Goal: Task Accomplishment & Management: Complete application form

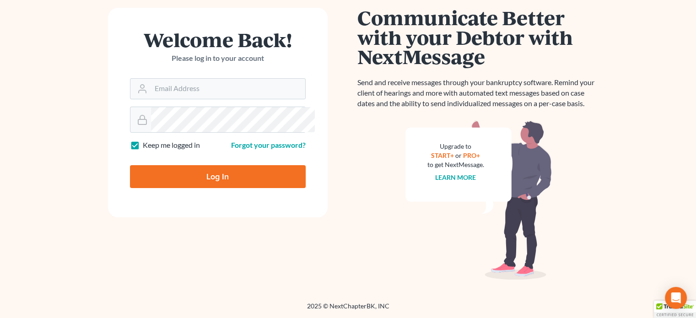
scroll to position [145, 0]
type input "thiller@fairmaxlaw.com"
click at [227, 188] on input "Log In" at bounding box center [218, 176] width 176 height 23
type input "Thinking..."
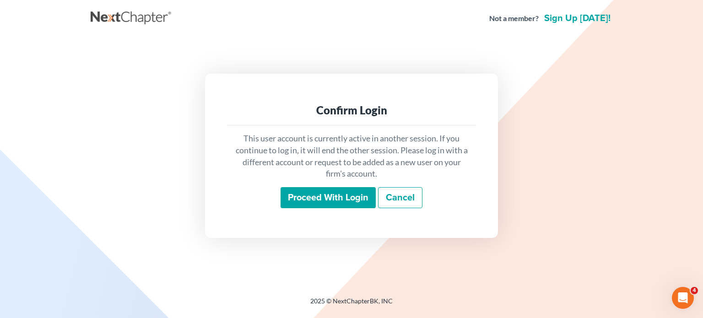
click at [312, 206] on input "Proceed with login" at bounding box center [327, 197] width 95 height 21
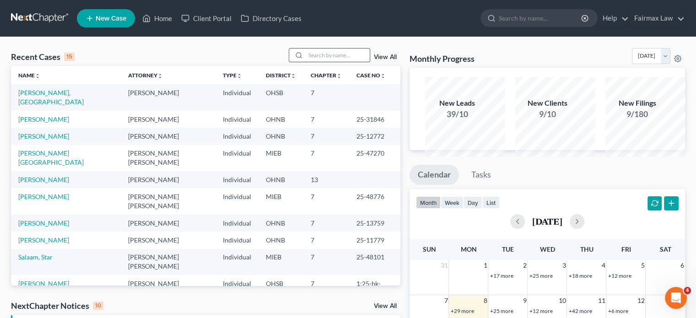
click at [306, 62] on input "search" at bounding box center [338, 54] width 64 height 13
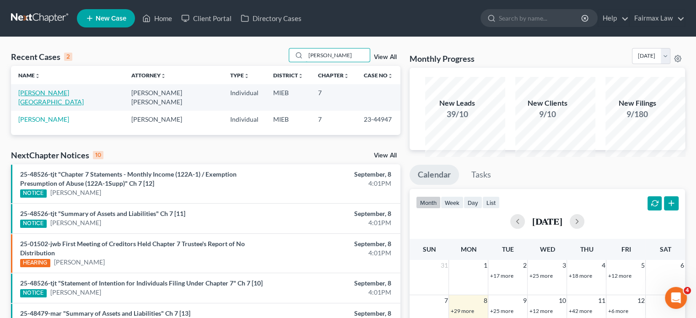
type input "[PERSON_NAME]"
click at [46, 106] on link "[PERSON_NAME][GEOGRAPHIC_DATA]" at bounding box center [50, 97] width 65 height 17
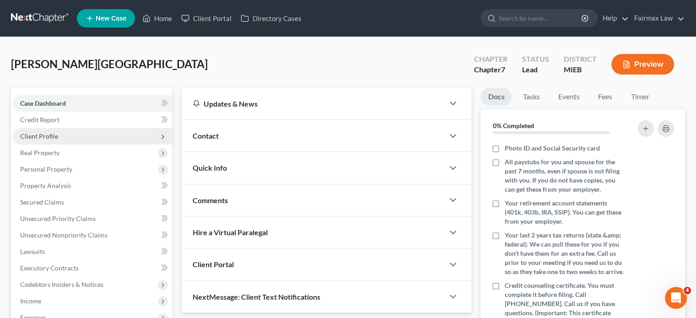
click at [97, 145] on span "Client Profile" at bounding box center [93, 136] width 160 height 16
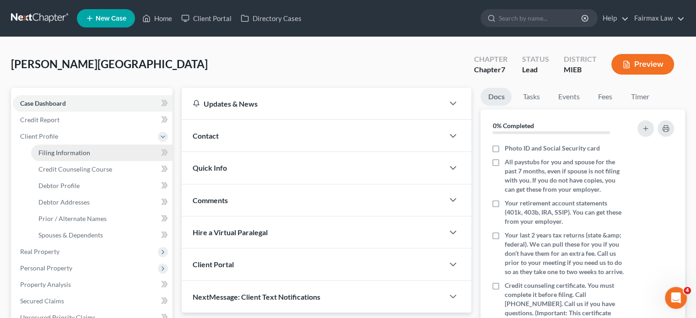
click at [64, 156] on span "Filing Information" at bounding box center [64, 153] width 52 height 8
select select "1"
select select "0"
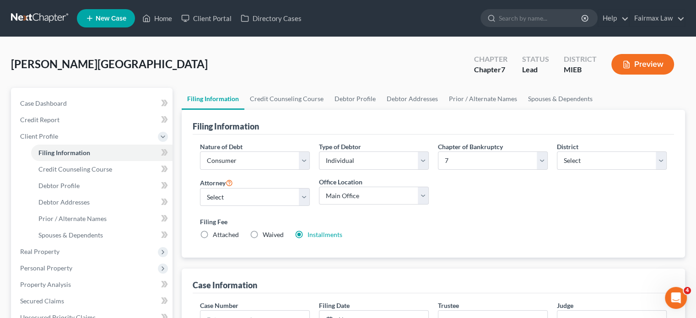
scroll to position [192, 0]
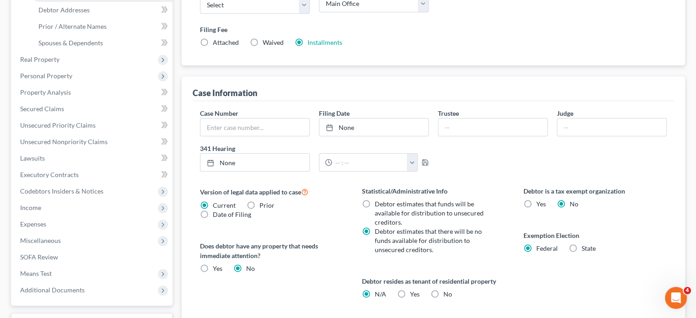
select select "0"
select select "4"
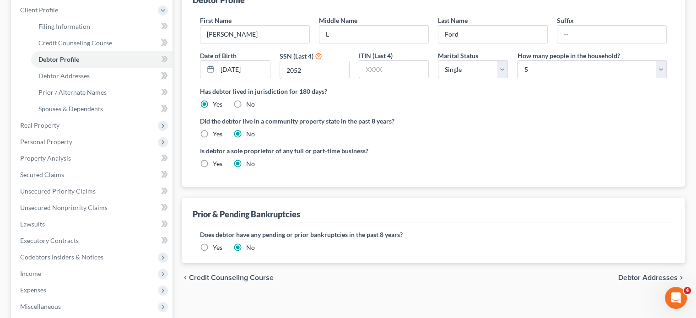
scroll to position [128, 0]
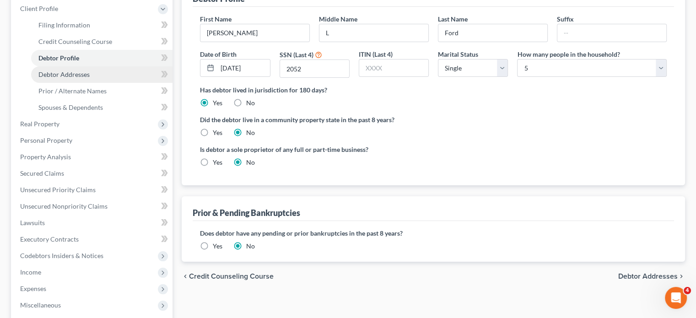
click at [84, 78] on span "Debtor Addresses" at bounding box center [63, 74] width 51 height 8
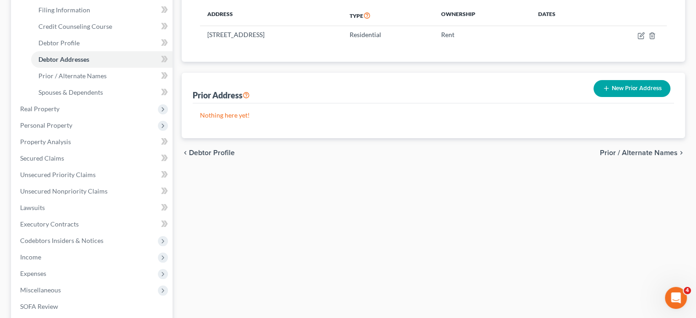
scroll to position [144, 0]
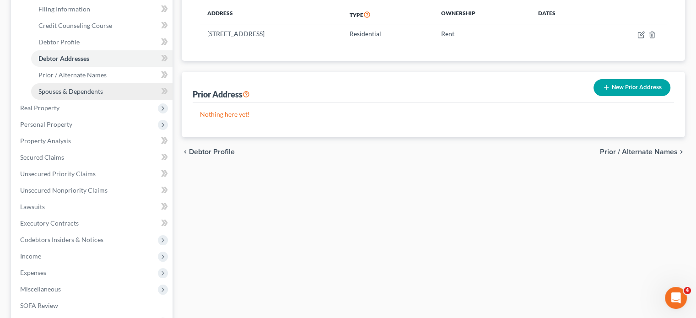
click at [103, 95] on span "Spouses & Dependents" at bounding box center [70, 91] width 64 height 8
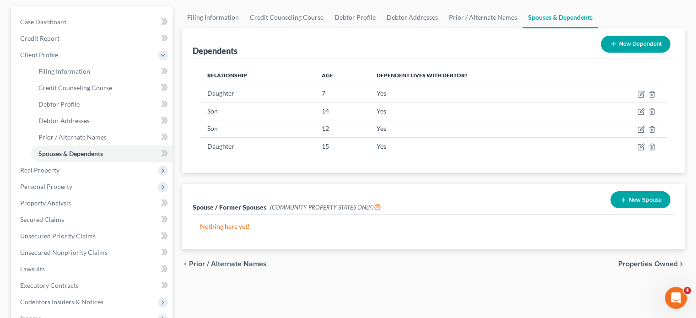
scroll to position [181, 0]
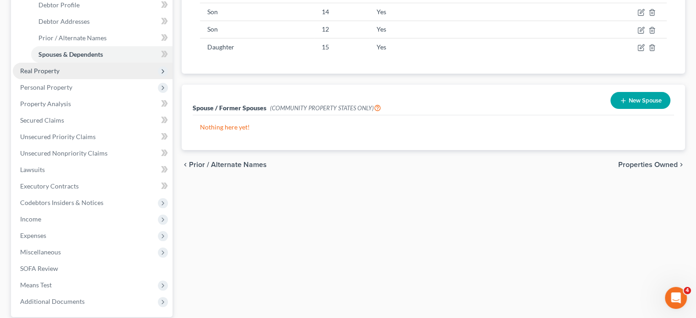
click at [90, 79] on span "Real Property" at bounding box center [93, 71] width 160 height 16
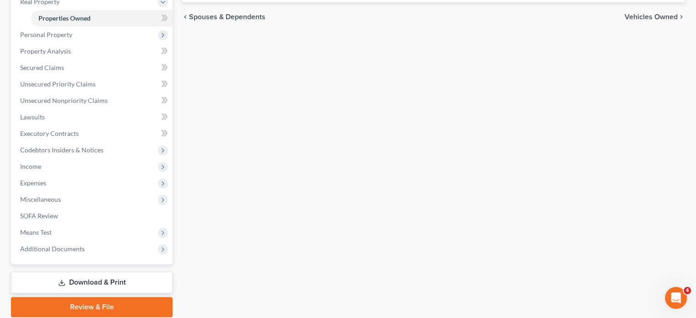
scroll to position [165, 0]
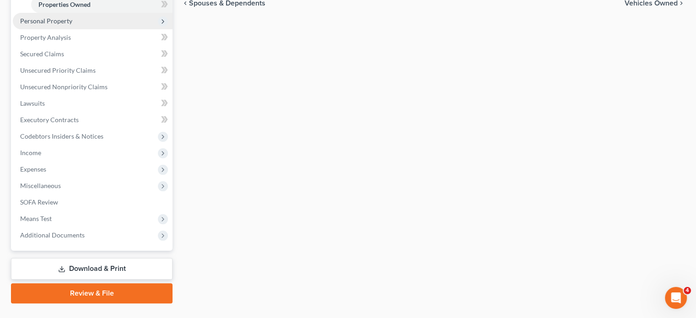
click at [126, 29] on span "Personal Property" at bounding box center [93, 21] width 160 height 16
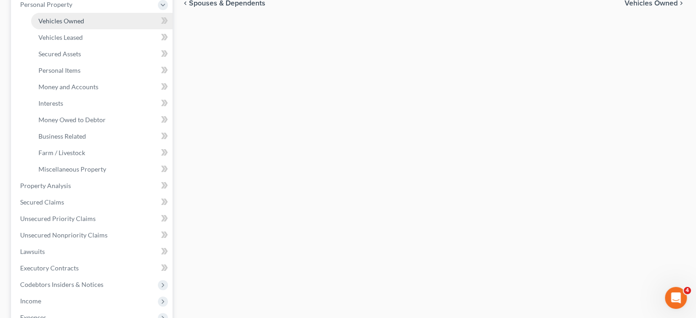
click at [125, 29] on link "Vehicles Owned" at bounding box center [101, 21] width 141 height 16
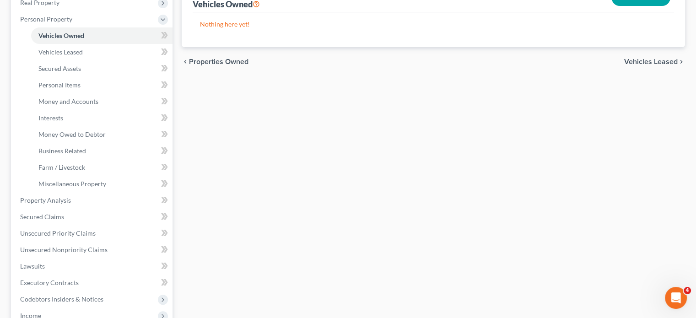
scroll to position [150, 0]
click at [103, 93] on link "Personal Items" at bounding box center [101, 85] width 141 height 16
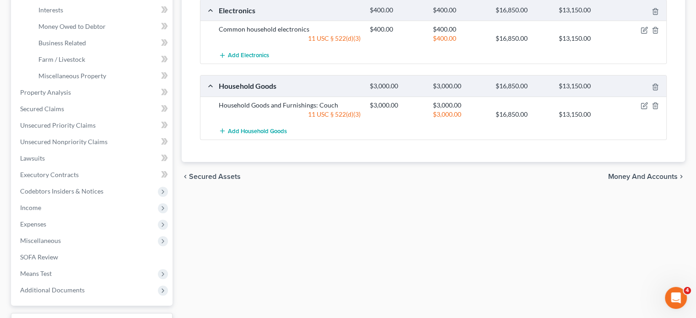
scroll to position [258, 0]
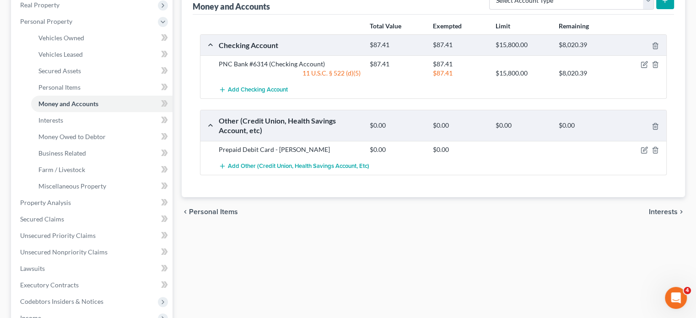
scroll to position [210, 0]
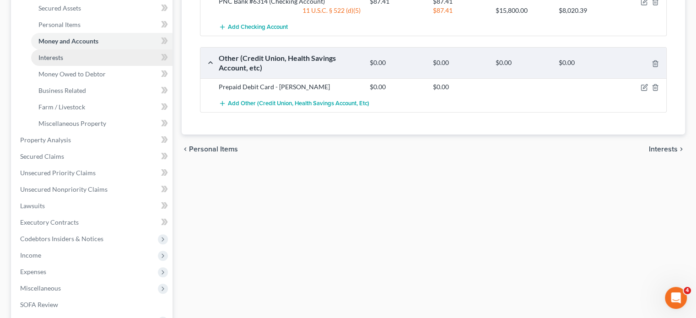
click at [58, 66] on link "Interests" at bounding box center [101, 57] width 141 height 16
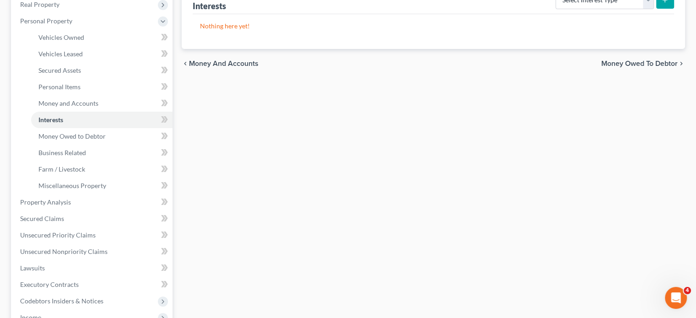
scroll to position [239, 0]
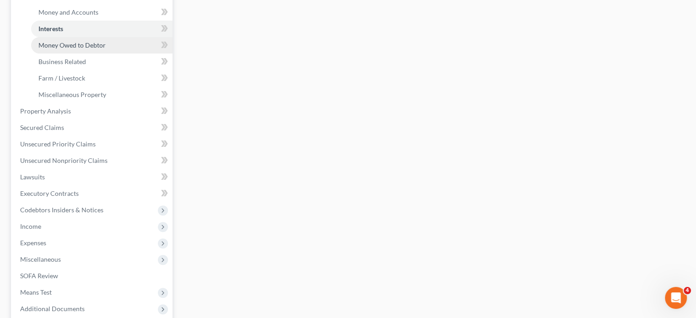
click at [68, 49] on span "Money Owed to Debtor" at bounding box center [71, 45] width 67 height 8
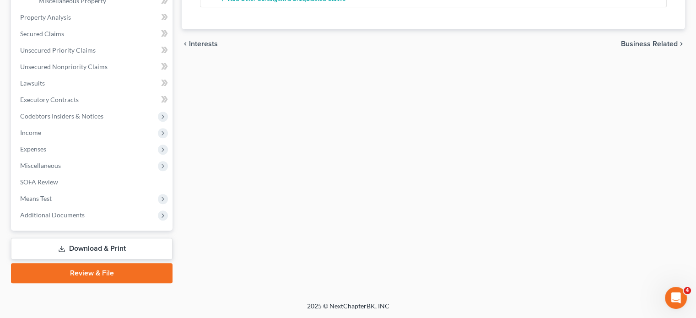
scroll to position [377, 0]
click at [89, 141] on span "Income" at bounding box center [93, 132] width 160 height 16
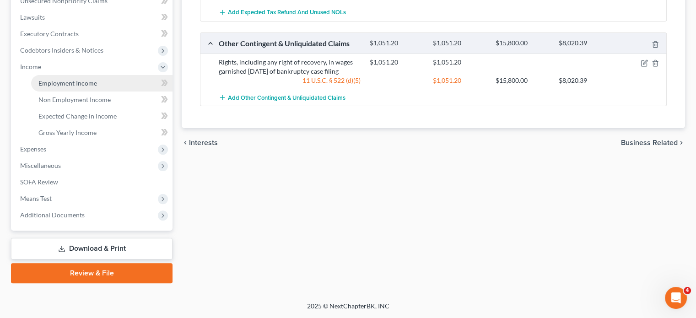
scroll to position [0, 0]
click at [89, 87] on span "Employment Income" at bounding box center [67, 83] width 59 height 8
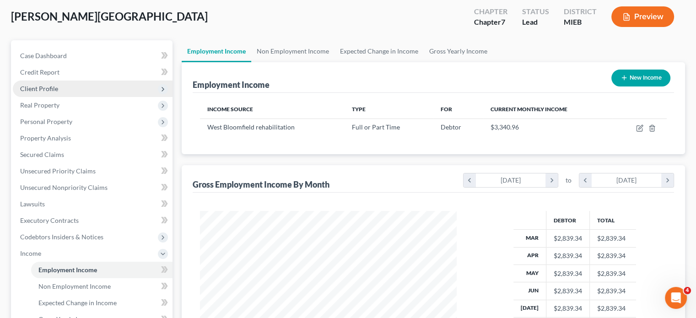
click at [97, 97] on span "Client Profile" at bounding box center [93, 88] width 160 height 16
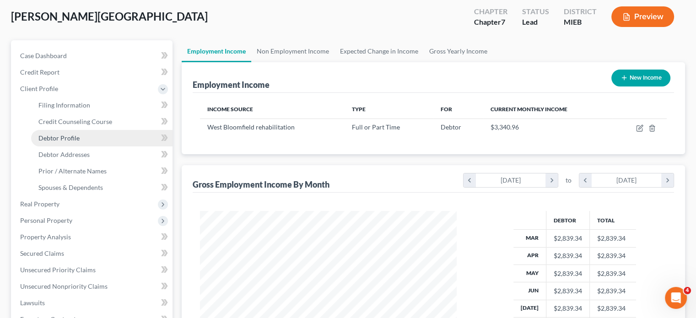
click at [80, 142] on span "Debtor Profile" at bounding box center [58, 138] width 41 height 8
select select "0"
select select "4"
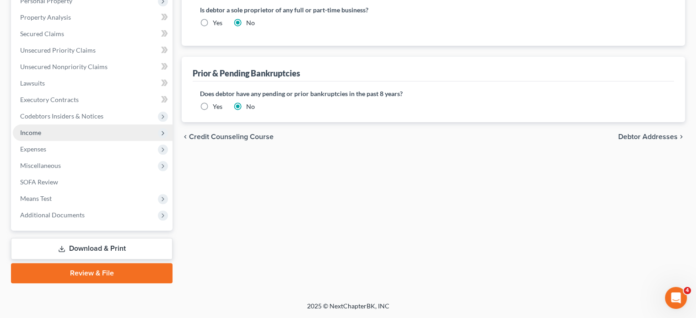
click at [113, 130] on span "Income" at bounding box center [93, 132] width 160 height 16
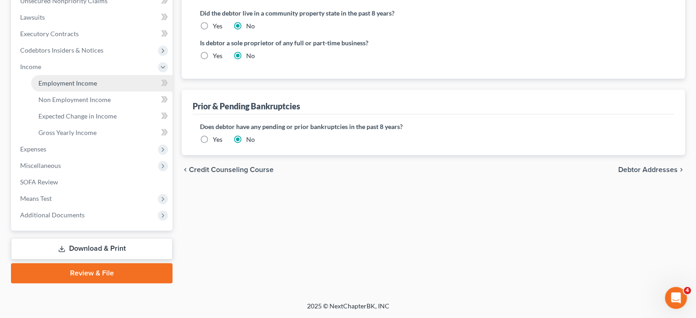
click at [80, 87] on span "Employment Income" at bounding box center [67, 83] width 59 height 8
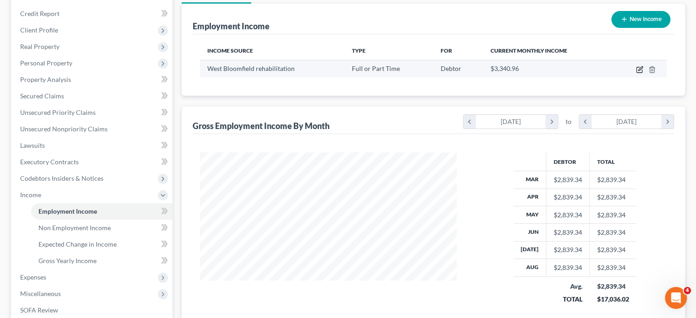
click at [636, 73] on icon "button" at bounding box center [638, 69] width 5 height 5
select select "0"
select select "23"
select select "2"
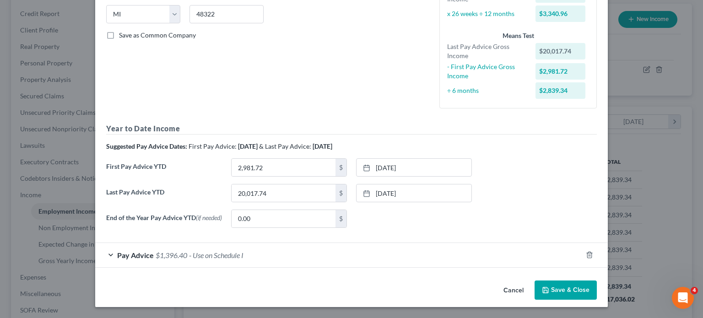
click at [316, 245] on div "Pay Advice $1,396.40 - Use on Schedule I" at bounding box center [338, 255] width 487 height 24
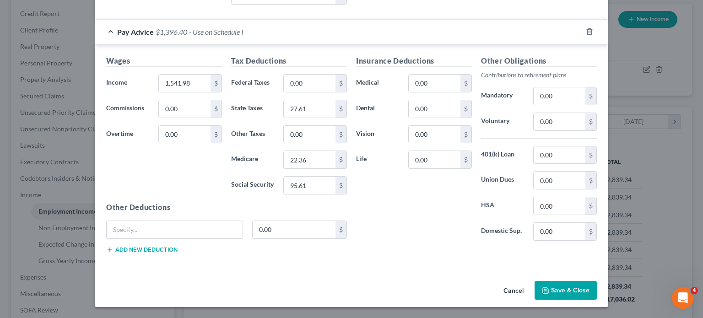
click at [531, 282] on button "Cancel" at bounding box center [513, 291] width 35 height 18
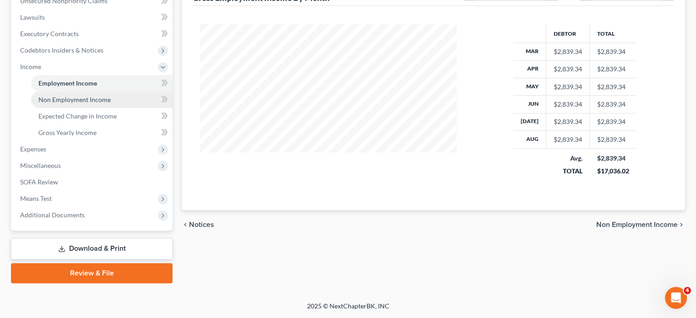
click at [103, 108] on link "Non Employment Income" at bounding box center [101, 99] width 141 height 16
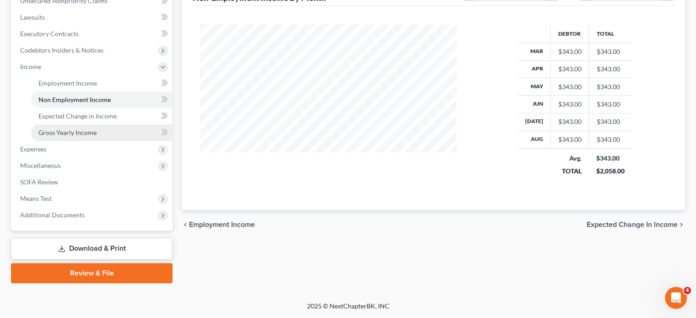
click at [67, 129] on span "Gross Yearly Income" at bounding box center [67, 133] width 58 height 8
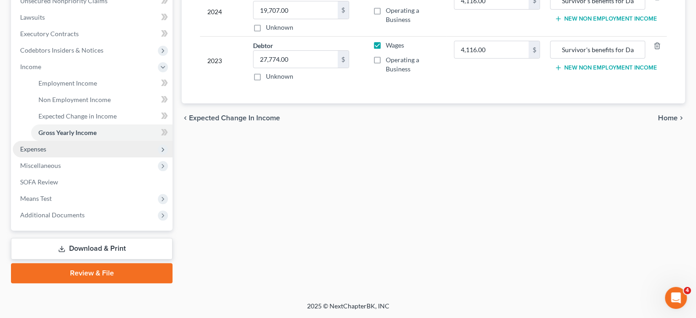
click at [46, 153] on span "Expenses" at bounding box center [33, 149] width 26 height 8
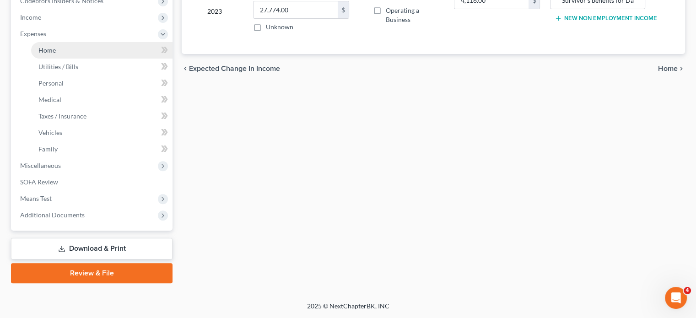
click at [52, 54] on span "Home" at bounding box center [46, 50] width 17 height 8
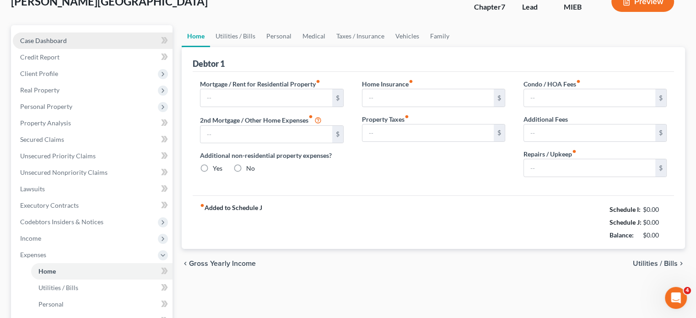
type input "390.00"
type input "0.00"
radio input "true"
type input "0.00"
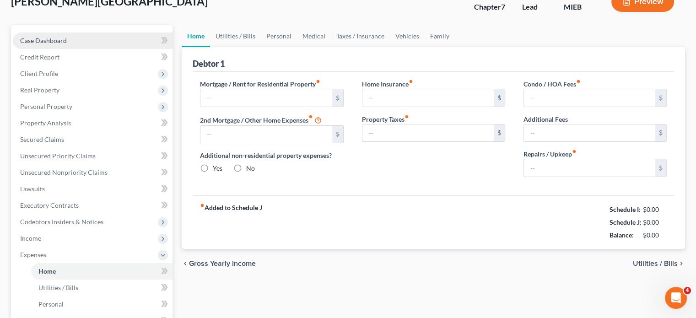
type input "0.00"
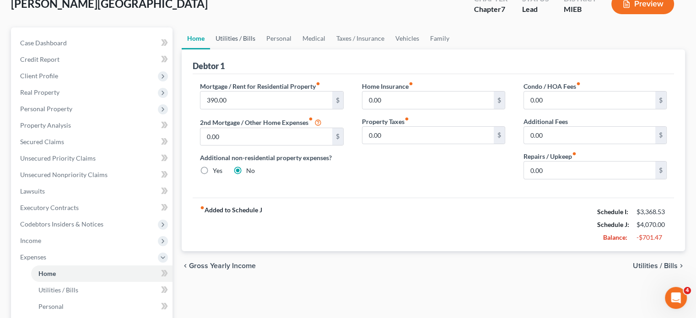
click at [251, 49] on link "Utilities / Bills" at bounding box center [235, 38] width 51 height 22
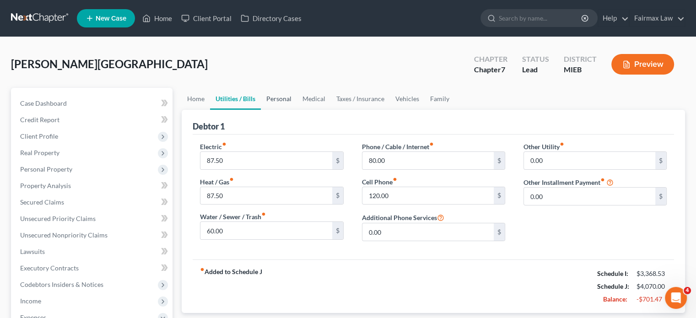
click at [297, 110] on link "Personal" at bounding box center [279, 99] width 36 height 22
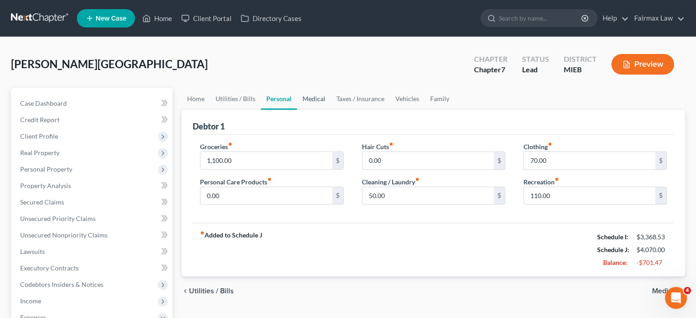
click at [331, 110] on link "Medical" at bounding box center [314, 99] width 34 height 22
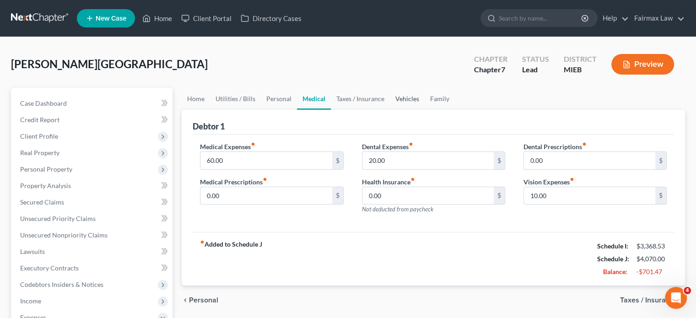
click at [424, 110] on link "Vehicles" at bounding box center [407, 99] width 35 height 22
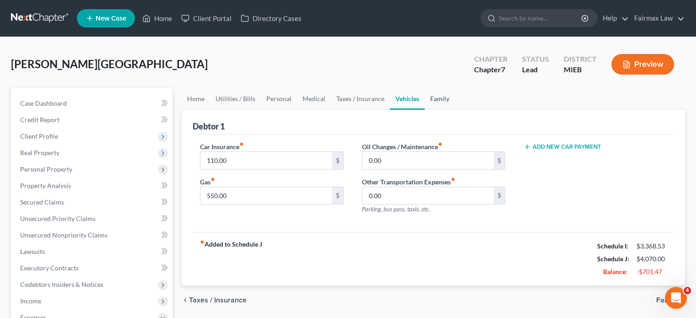
click at [455, 110] on link "Family" at bounding box center [439, 99] width 30 height 22
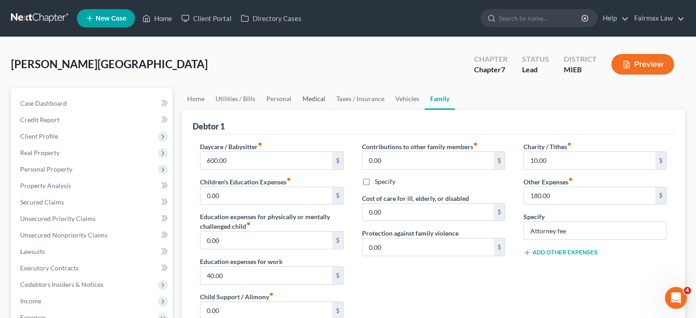
click at [331, 110] on link "Medical" at bounding box center [314, 99] width 34 height 22
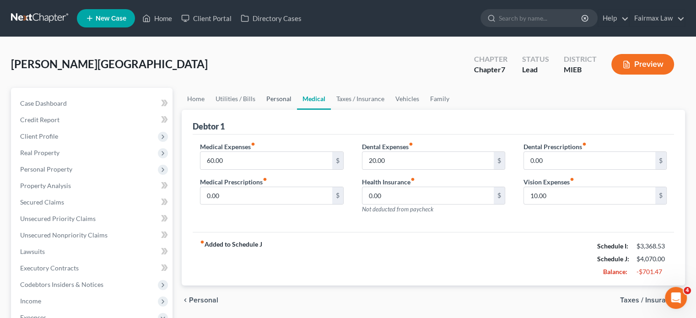
click at [297, 110] on link "Personal" at bounding box center [279, 99] width 36 height 22
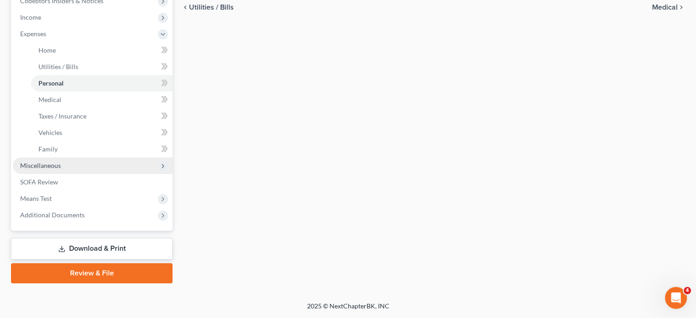
click at [55, 161] on span "Miscellaneous" at bounding box center [40, 165] width 41 height 8
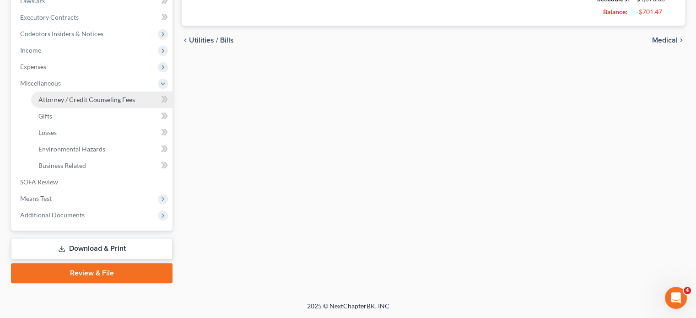
click at [107, 96] on span "Attorney / Credit Counseling Fees" at bounding box center [86, 100] width 97 height 8
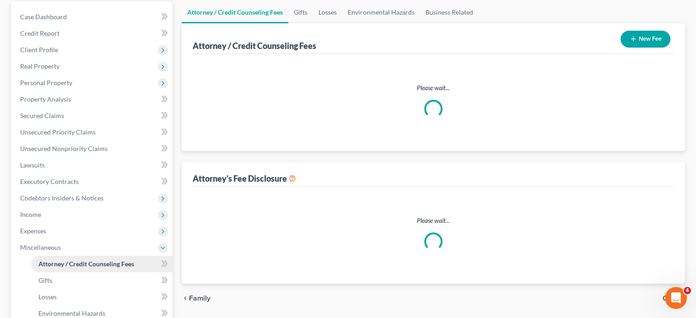
select select "2"
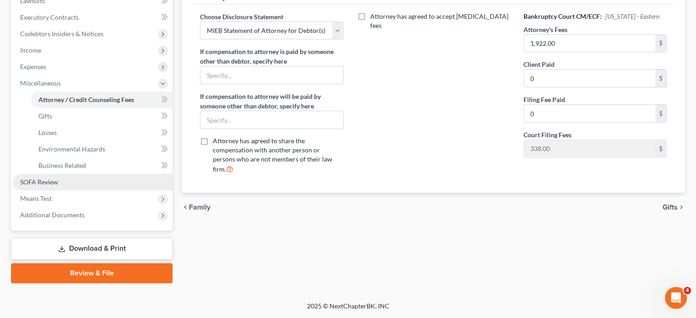
click at [73, 174] on link "SOFA Review" at bounding box center [93, 182] width 160 height 16
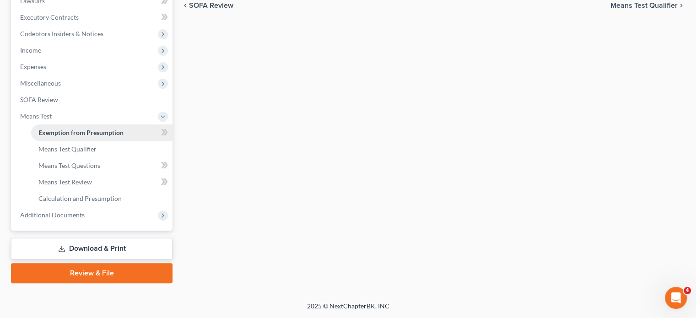
radio input "true"
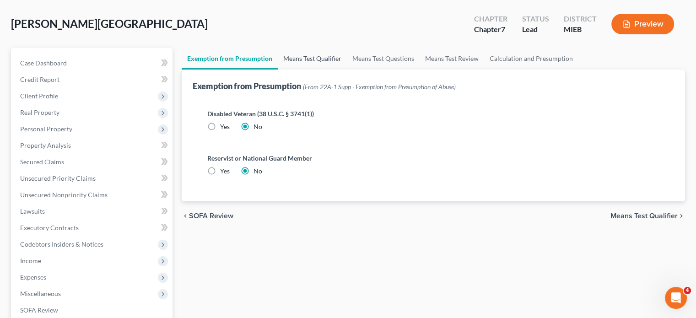
click at [329, 70] on link "Means Test Qualifier" at bounding box center [312, 59] width 69 height 22
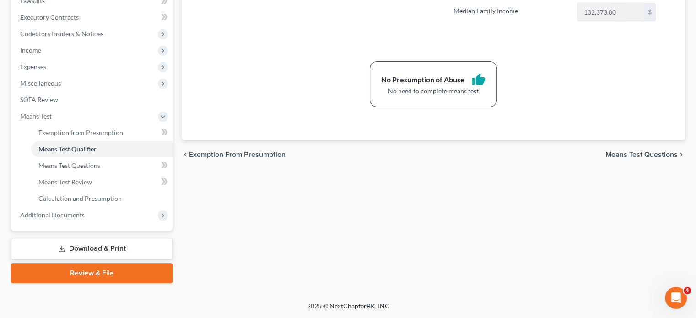
click at [71, 204] on div "Case Dashboard Payments Invoices Payments Payments Credit Report Client Profile…" at bounding box center [91, 33] width 161 height 393
click at [73, 211] on span "Additional Documents" at bounding box center [52, 215] width 64 height 8
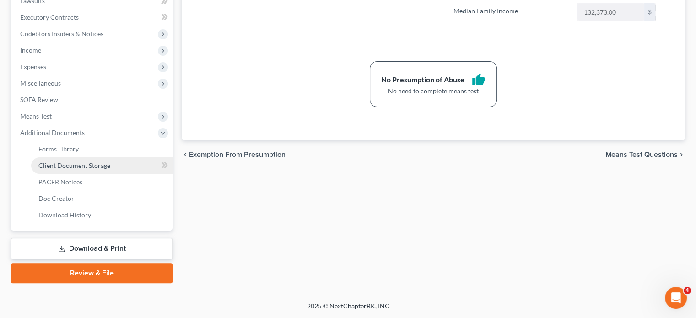
click at [96, 161] on span "Client Document Storage" at bounding box center [74, 165] width 72 height 8
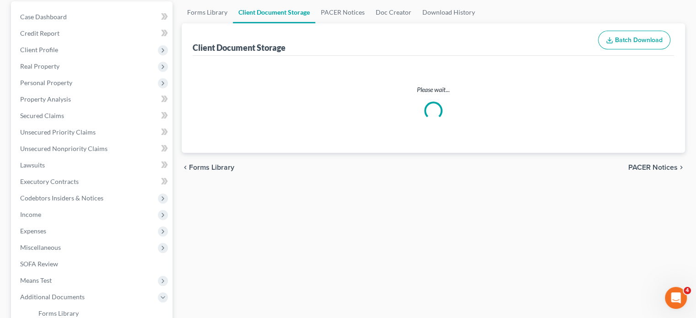
select select "7"
select select "32"
select select "6"
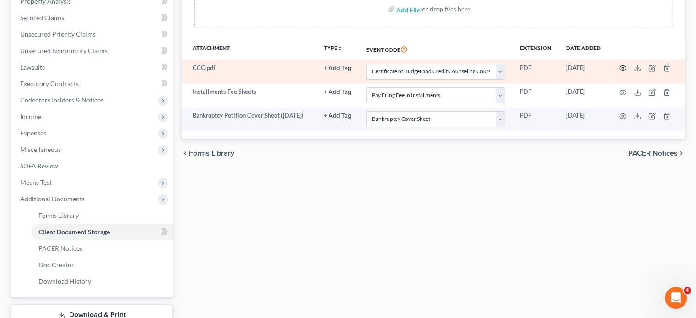
click at [619, 72] on icon "button" at bounding box center [622, 67] width 7 height 7
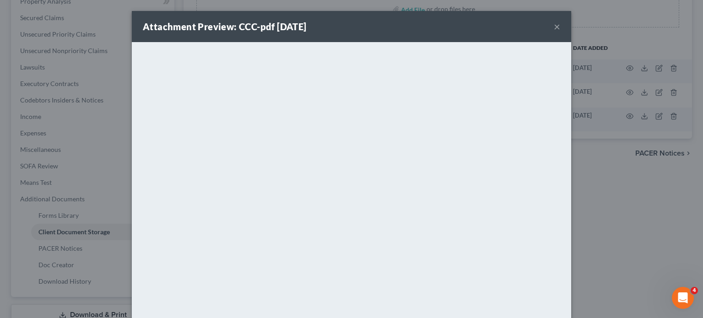
click at [560, 32] on button "×" at bounding box center [556, 26] width 6 height 11
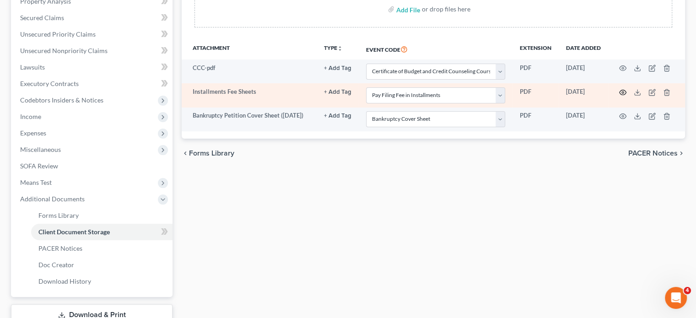
click at [619, 96] on icon "button" at bounding box center [622, 92] width 7 height 7
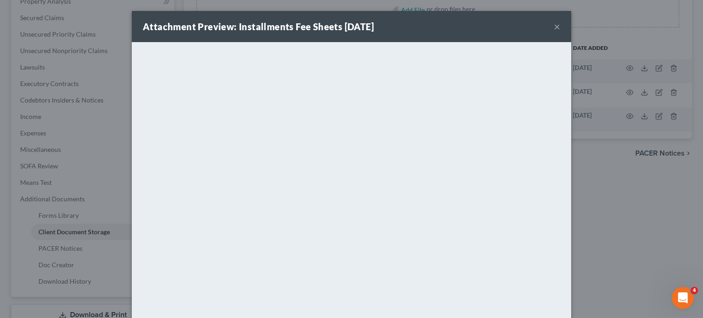
click at [560, 32] on button "×" at bounding box center [556, 26] width 6 height 11
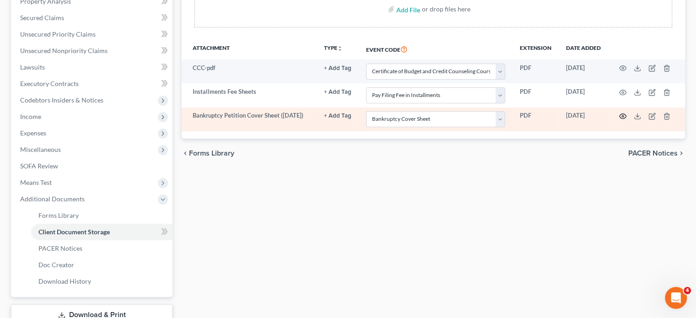
click at [619, 120] on icon "button" at bounding box center [622, 116] width 7 height 7
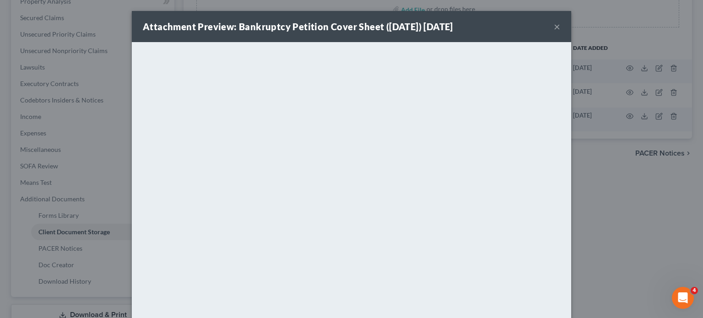
click at [560, 32] on button "×" at bounding box center [556, 26] width 6 height 11
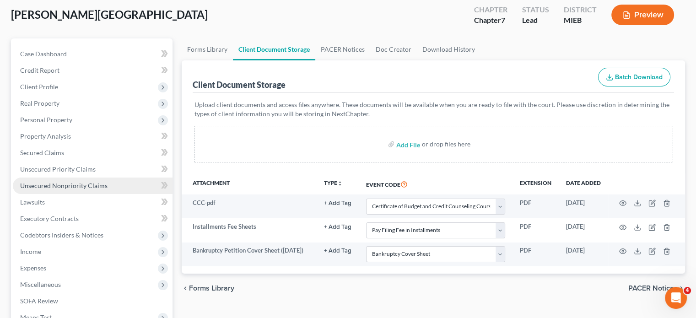
scroll to position [49, 0]
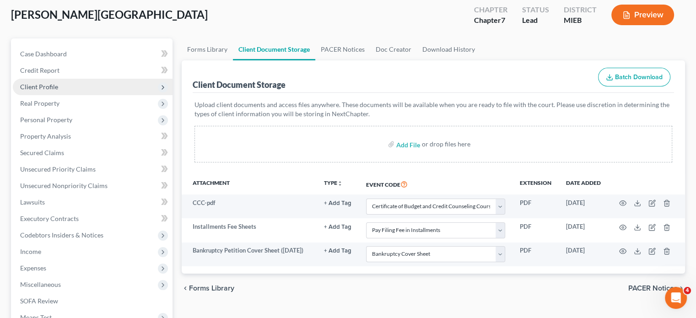
click at [58, 91] on span "Client Profile" at bounding box center [39, 87] width 38 height 8
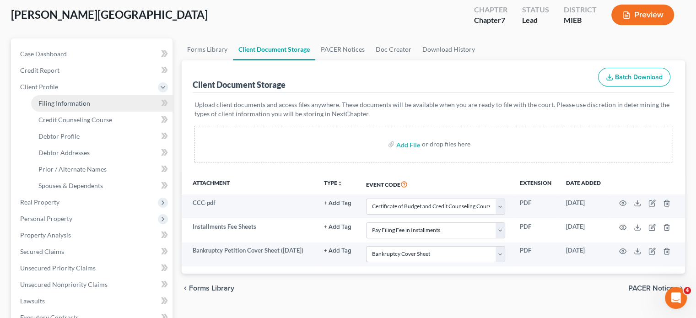
click at [89, 107] on span "Filing Information" at bounding box center [64, 103] width 52 height 8
select select "1"
select select "0"
select select "40"
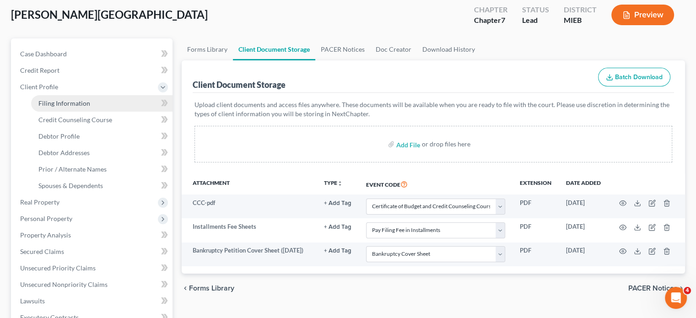
select select "0"
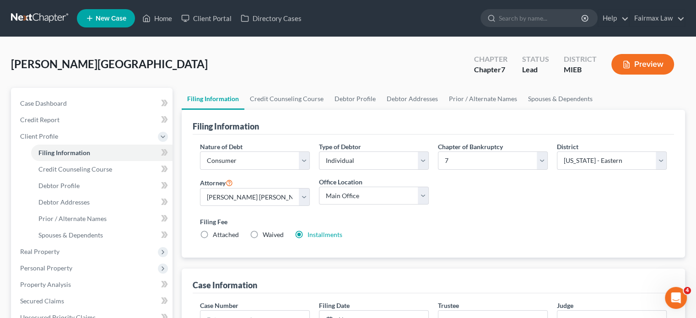
click at [375, 110] on ul "Filing Information Credit Counseling Course Debtor Profile Debtor Addresses Pri…" at bounding box center [433, 99] width 503 height 22
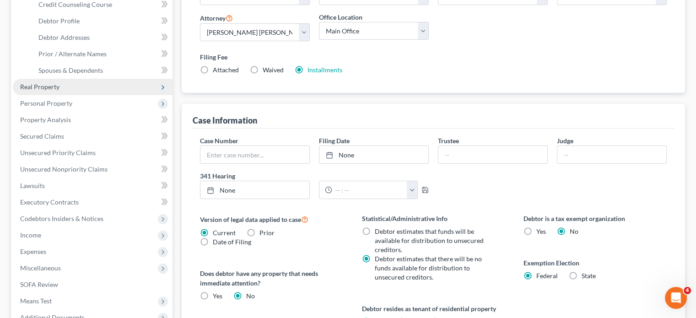
scroll to position [166, 0]
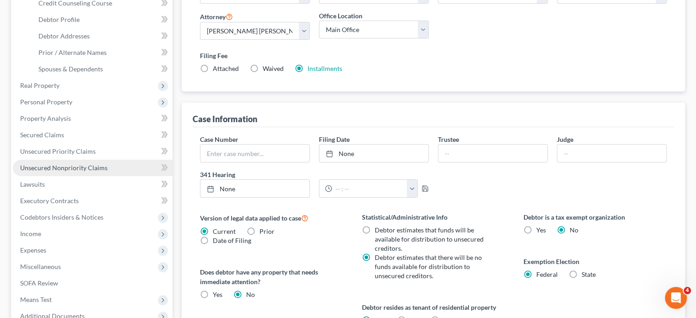
click at [62, 172] on span "Unsecured Nonpriority Claims" at bounding box center [63, 168] width 87 height 8
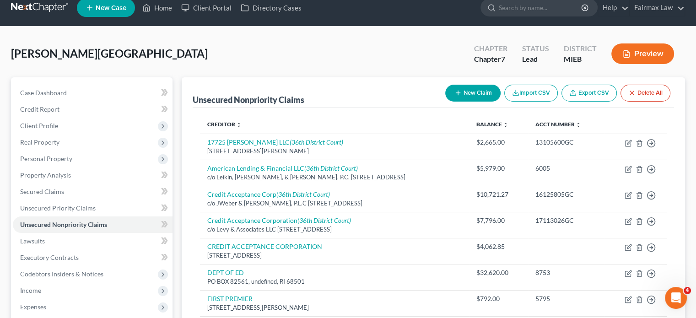
scroll to position [11, 0]
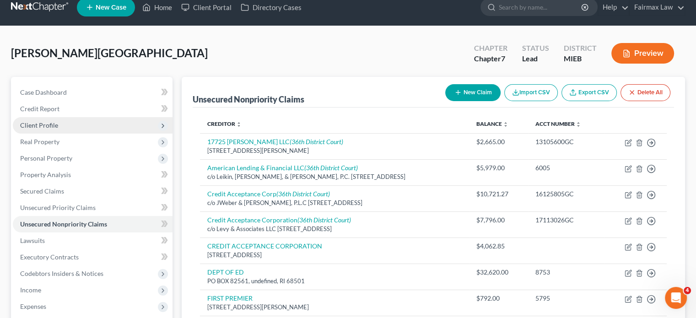
click at [104, 134] on span "Client Profile" at bounding box center [93, 125] width 160 height 16
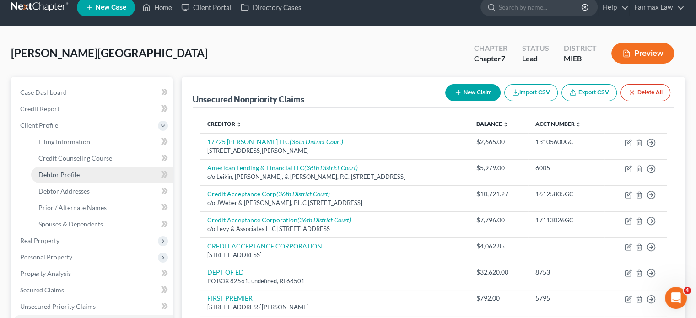
click at [102, 183] on link "Debtor Profile" at bounding box center [101, 174] width 141 height 16
select select "0"
select select "4"
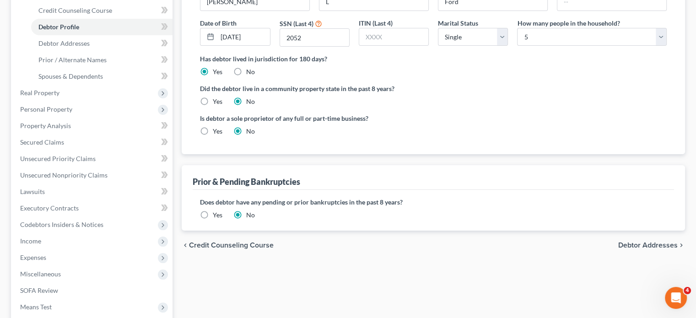
scroll to position [148, 0]
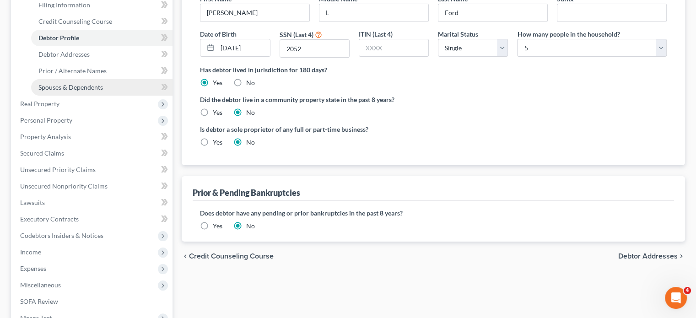
click at [91, 91] on span "Spouses & Dependents" at bounding box center [70, 87] width 64 height 8
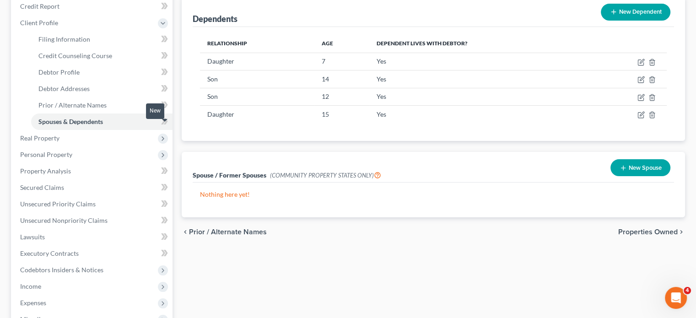
scroll to position [114, 0]
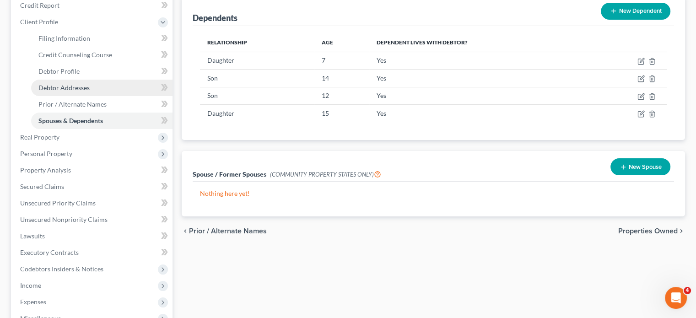
click at [82, 91] on span "Debtor Addresses" at bounding box center [63, 88] width 51 height 8
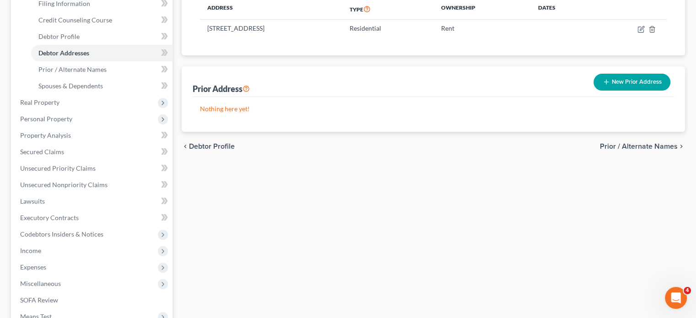
scroll to position [188, 0]
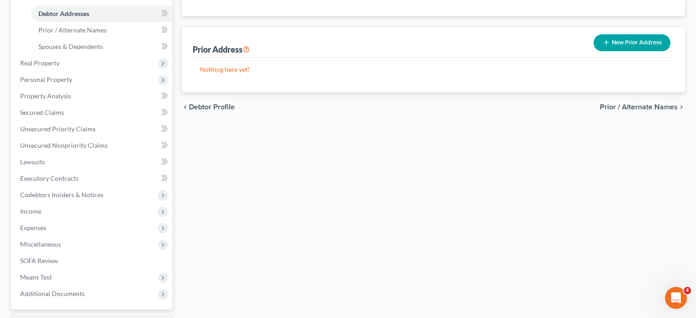
select select "23"
select select "0"
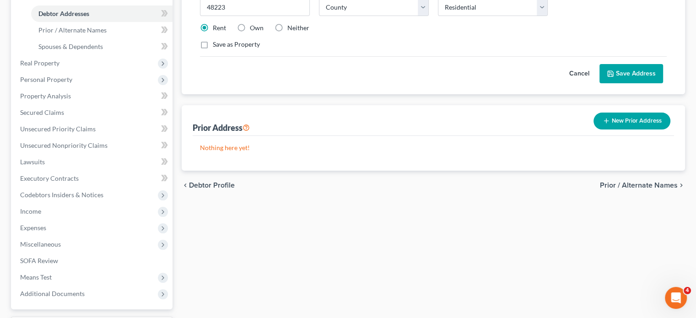
drag, startPoint x: 269, startPoint y: 37, endPoint x: 253, endPoint y: 38, distance: 16.0
type input "[STREET_ADDRESS]"
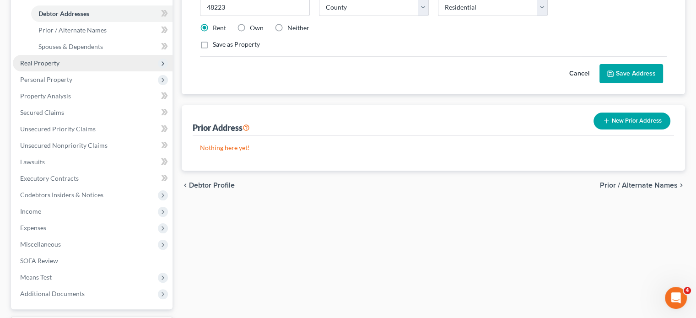
click at [89, 71] on span "Real Property" at bounding box center [93, 63] width 160 height 16
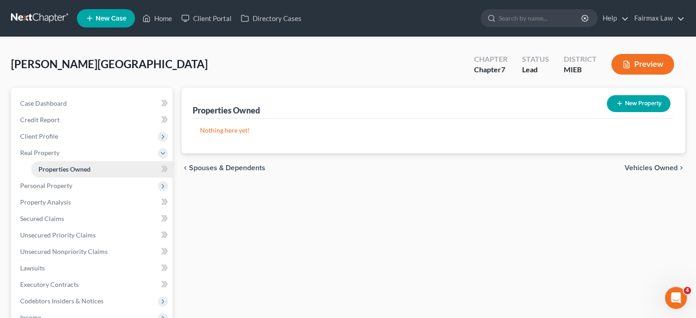
click at [74, 177] on link "Properties Owned" at bounding box center [101, 169] width 141 height 16
click at [72, 189] on span "Personal Property" at bounding box center [46, 186] width 52 height 8
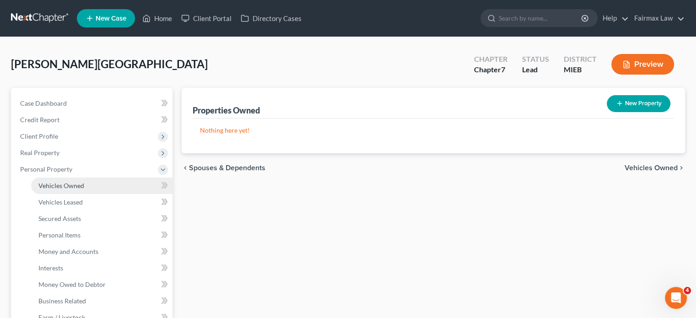
click at [78, 189] on span "Vehicles Owned" at bounding box center [61, 186] width 46 height 8
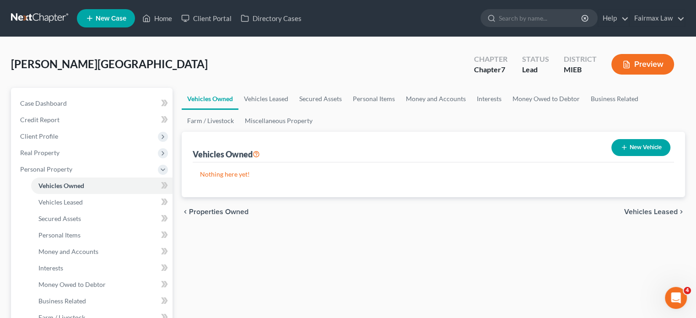
click at [617, 156] on button "New Vehicle" at bounding box center [640, 147] width 59 height 17
select select "0"
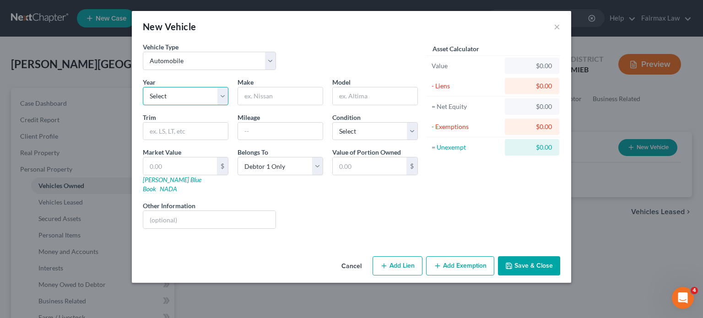
click at [143, 105] on select "Select 2026 2025 2024 2023 2022 2021 2020 2019 2018 2017 2016 2015 2014 2013 20…" at bounding box center [186, 96] width 86 height 18
select select "10"
click at [143, 105] on select "Select 2026 2025 2024 2023 2022 2021 2020 2019 2018 2017 2016 2015 2014 2013 20…" at bounding box center [186, 96] width 86 height 18
click at [260, 105] on input "text" at bounding box center [280, 95] width 85 height 17
type input "Jeep"
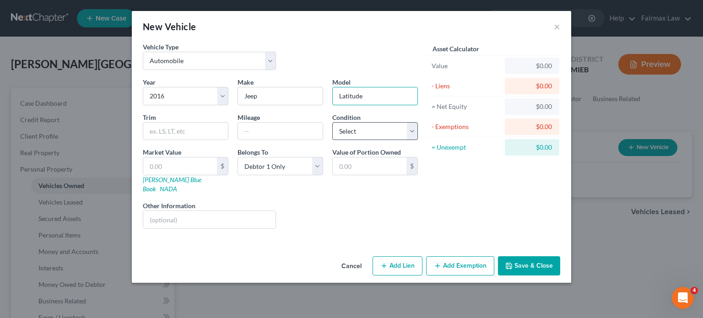
type input "Latitude"
click at [368, 140] on select "Select Excellent Very Good Good Fair Poor" at bounding box center [375, 131] width 86 height 18
select select "2"
click at [332, 140] on select "Select Excellent Very Good Good Fair Poor" at bounding box center [375, 131] width 86 height 18
click at [238, 140] on input "text" at bounding box center [280, 131] width 85 height 17
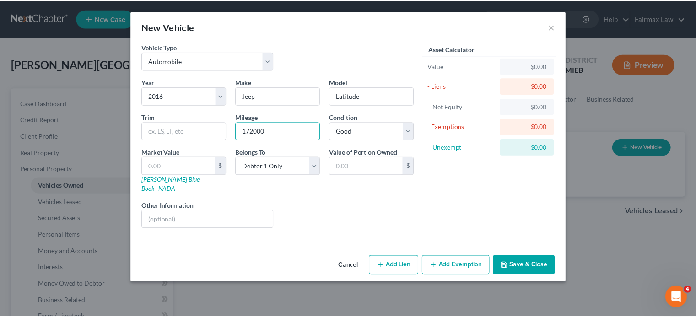
scroll to position [34, 0]
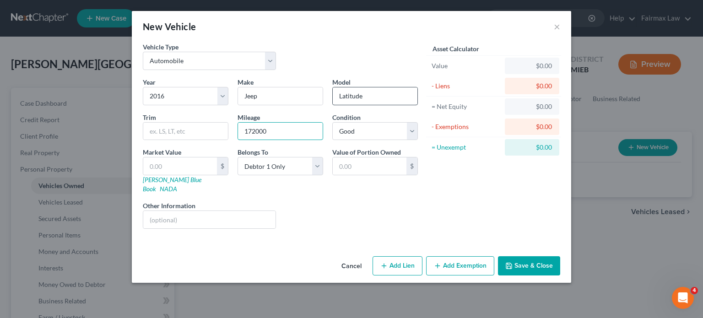
type input "172000"
click at [333, 88] on input "Latitude" at bounding box center [375, 95] width 85 height 17
type input "Cherokee Latitude"
click at [571, 269] on div "New Vehicle × Vehicle Type Select Automobile Truck Trailer Watercraft Aircraft …" at bounding box center [351, 147] width 439 height 272
click at [560, 275] on button "Save & Close" at bounding box center [529, 265] width 62 height 19
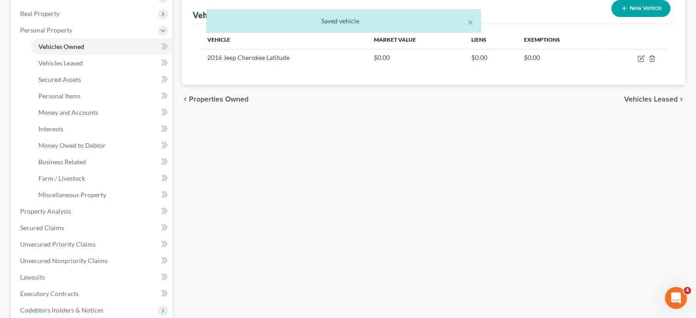
scroll to position [209, 0]
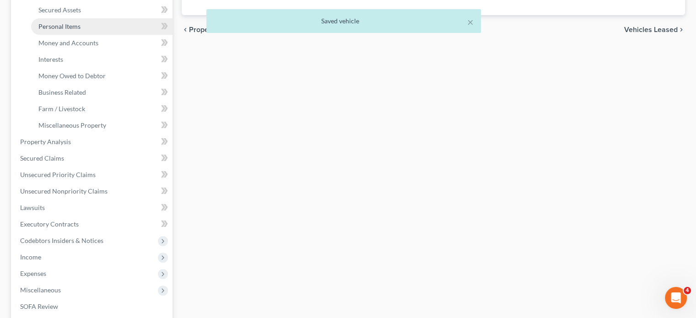
click at [104, 35] on link "Personal Items" at bounding box center [101, 26] width 141 height 16
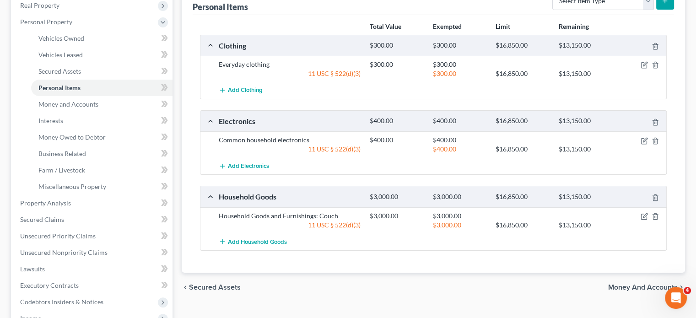
scroll to position [148, 0]
click at [89, 107] on span "Money and Accounts" at bounding box center [68, 104] width 60 height 8
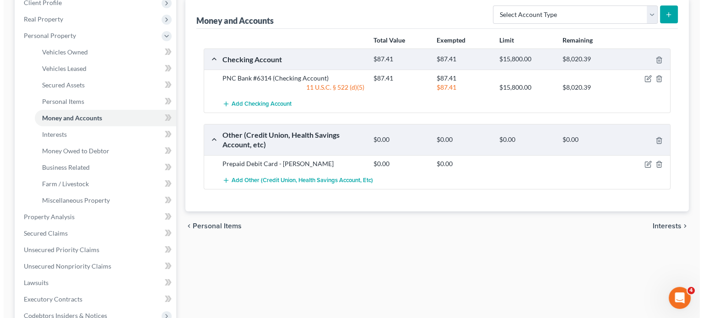
scroll to position [134, 0]
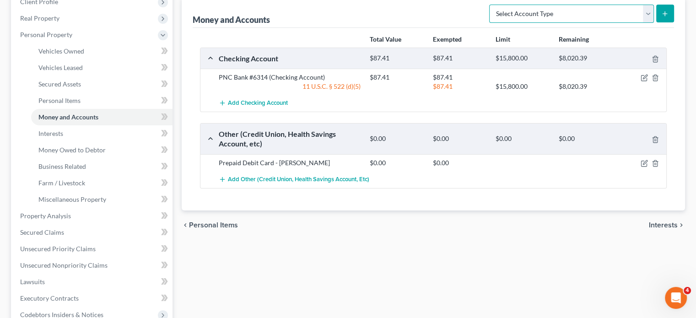
click at [620, 23] on select "Select Account Type Brokerage Cash on Hand Certificates of Deposit Checking Acc…" at bounding box center [571, 14] width 165 height 18
select select "checking"
click at [489, 23] on select "Select Account Type Brokerage Cash on Hand Certificates of Deposit Checking Acc…" at bounding box center [571, 14] width 165 height 18
click at [656, 22] on button "submit" at bounding box center [665, 14] width 18 height 18
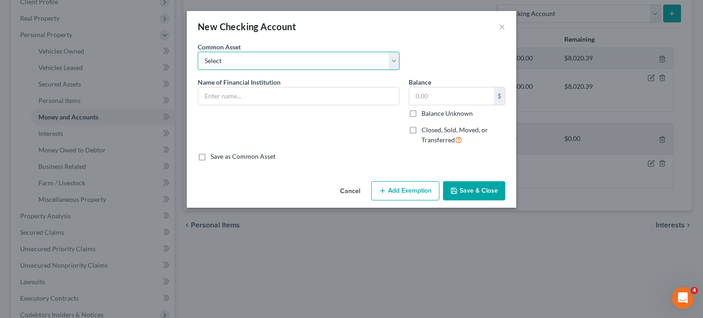
click at [215, 70] on select "Select Day Air FCU Daily Pay Dollar Bank Wisely Comerica Bank USAA Huntington B…" at bounding box center [299, 61] width 202 height 18
click at [442, 29] on div "New Checking Account ×" at bounding box center [351, 26] width 329 height 31
click at [206, 105] on input "text" at bounding box center [298, 95] width 201 height 17
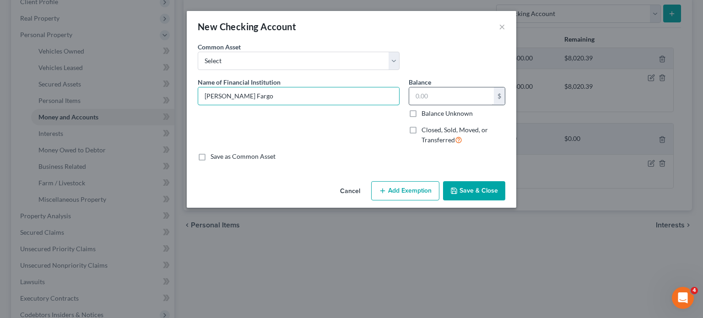
type input "[PERSON_NAME] Fargo"
click at [466, 105] on input "text" at bounding box center [451, 95] width 85 height 17
type input "96.00"
click at [427, 200] on button "Add Exemption" at bounding box center [405, 190] width 68 height 19
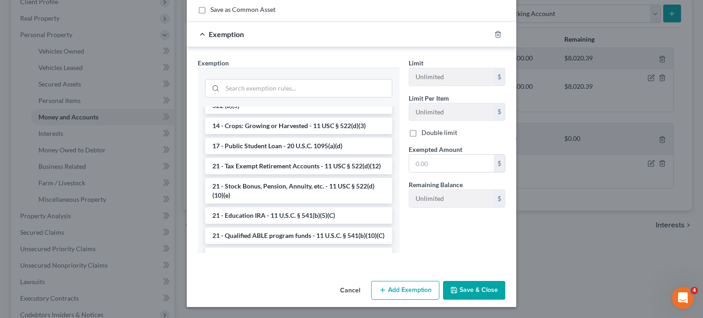
scroll to position [238, 0]
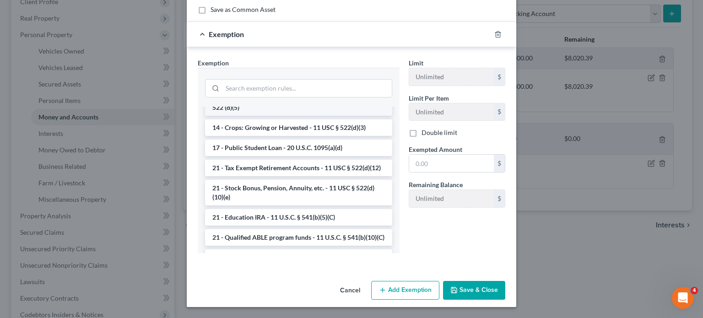
click at [275, 116] on li "14 - Wildcard Exemption (unused homestead) - 11 U.S.C. § 522 (d)(5)" at bounding box center [298, 103] width 187 height 26
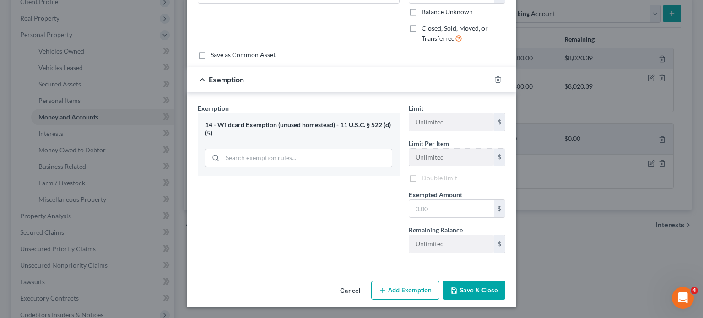
scroll to position [203, 0]
click at [490, 200] on input "text" at bounding box center [451, 208] width 85 height 17
type input "96.00"
click at [501, 287] on button "Save & Close" at bounding box center [474, 290] width 62 height 19
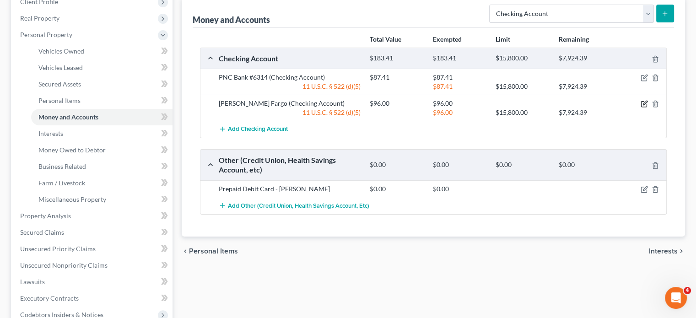
click at [643, 105] on icon "button" at bounding box center [645, 103] width 4 height 4
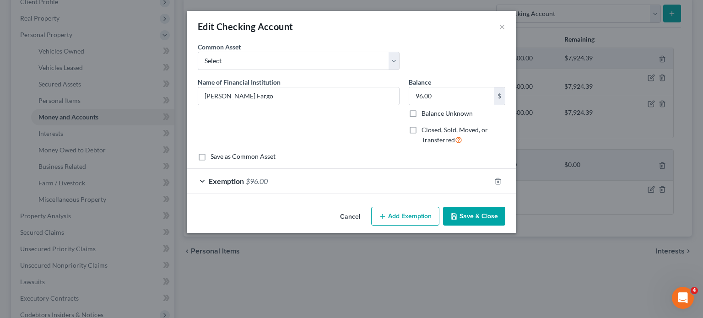
click at [334, 226] on button "Cancel" at bounding box center [350, 217] width 35 height 18
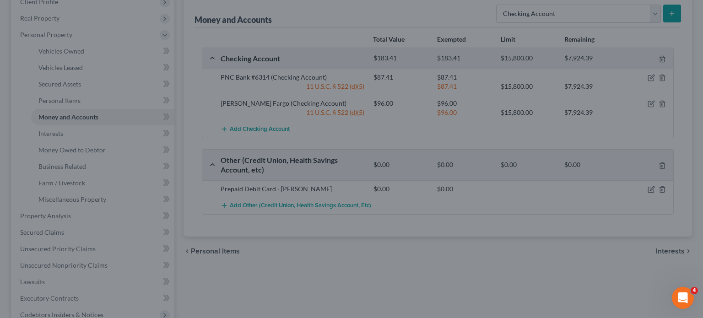
click at [335, 212] on button "Cancel" at bounding box center [350, 204] width 30 height 16
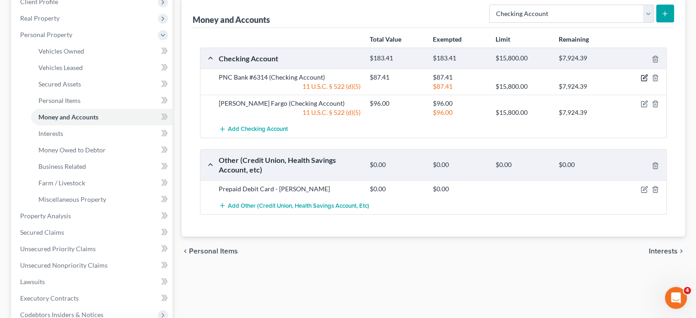
click at [640, 81] on icon "button" at bounding box center [643, 77] width 7 height 7
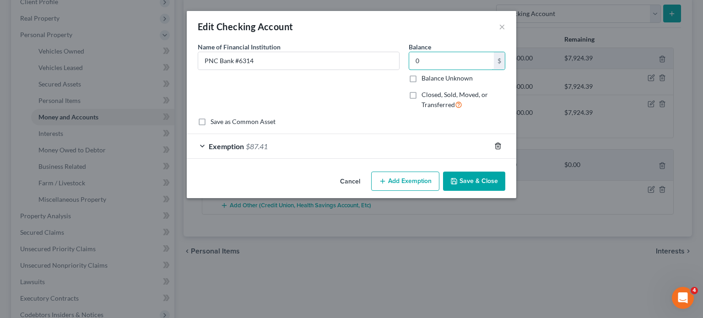
type input "0"
click at [501, 150] on icon "button" at bounding box center [497, 145] width 7 height 7
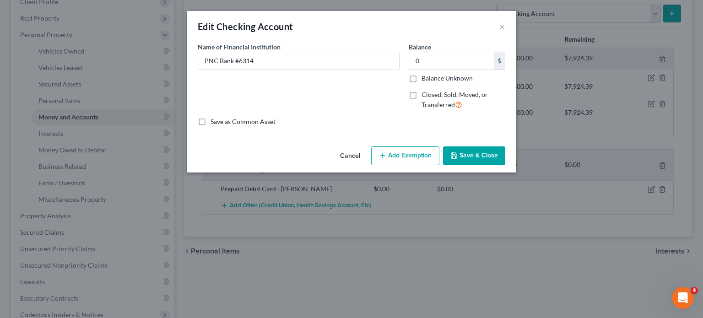
click at [423, 110] on label "Closed, Sold, Moved, or Transferred" at bounding box center [463, 100] width 84 height 20
click at [425, 96] on input "Closed, Sold, Moved, or Transferred" at bounding box center [428, 93] width 6 height 6
checkbox input "true"
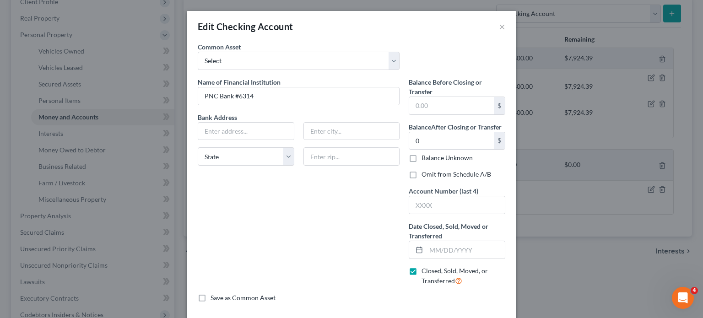
scroll to position [129, 0]
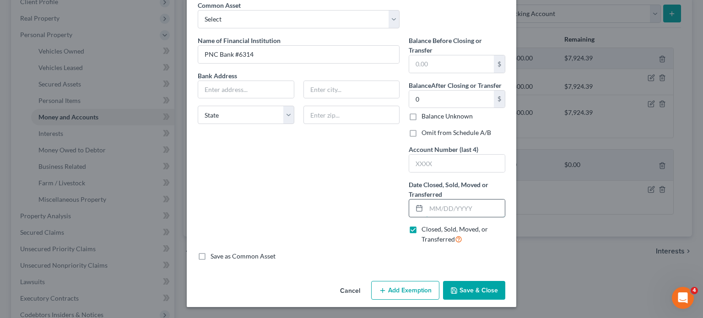
click at [454, 199] on input "text" at bounding box center [465, 207] width 79 height 17
type input "07/15/25025"
click at [423, 128] on label "Omit from Schedule A/B" at bounding box center [456, 132] width 70 height 9
click at [425, 128] on input "Omit from Schedule A/B" at bounding box center [428, 131] width 6 height 6
checkbox input "true"
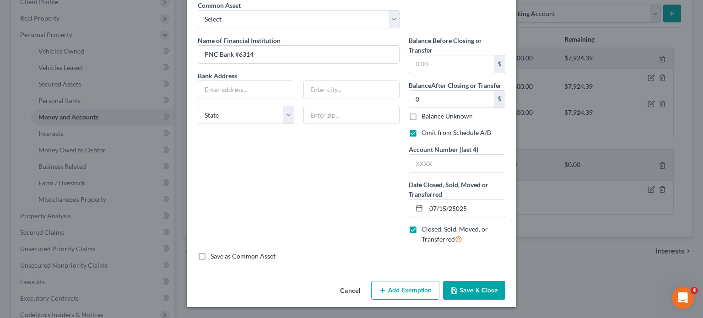
click at [501, 285] on button "Save & Close" at bounding box center [474, 290] width 62 height 19
drag, startPoint x: 497, startPoint y: 181, endPoint x: 430, endPoint y: 183, distance: 66.8
click at [430, 199] on div "07/15/25025" at bounding box center [456, 208] width 97 height 18
click at [505, 281] on button "Save & Close" at bounding box center [474, 290] width 62 height 19
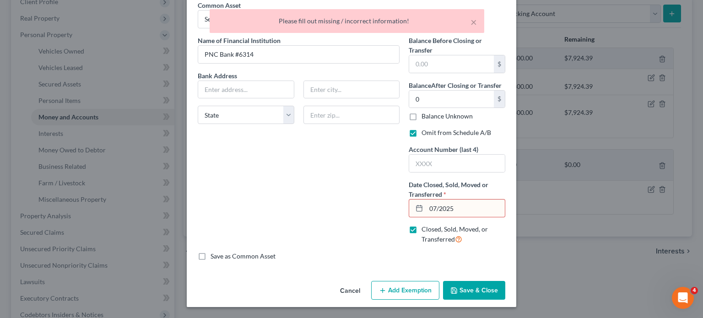
click at [485, 199] on input "07/2025" at bounding box center [465, 207] width 79 height 17
drag, startPoint x: 485, startPoint y: 173, endPoint x: 431, endPoint y: 179, distance: 54.2
click at [431, 199] on div "07/2025" at bounding box center [456, 208] width 97 height 18
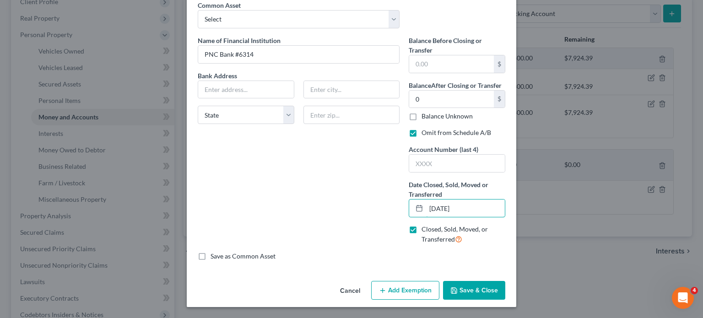
type input "[DATE]"
click at [505, 283] on button "Save & Close" at bounding box center [474, 290] width 62 height 19
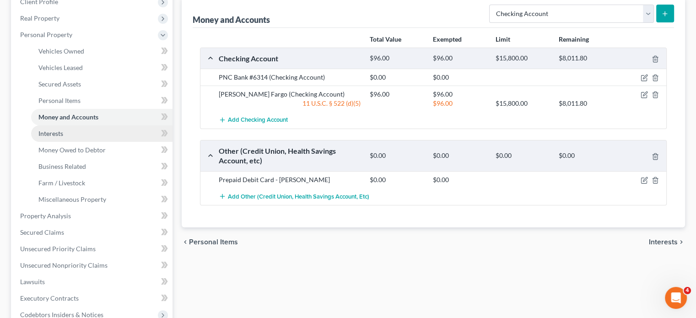
click at [92, 142] on link "Interests" at bounding box center [101, 133] width 141 height 16
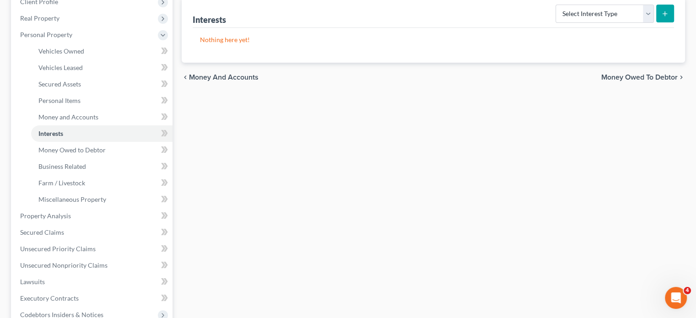
scroll to position [137, 0]
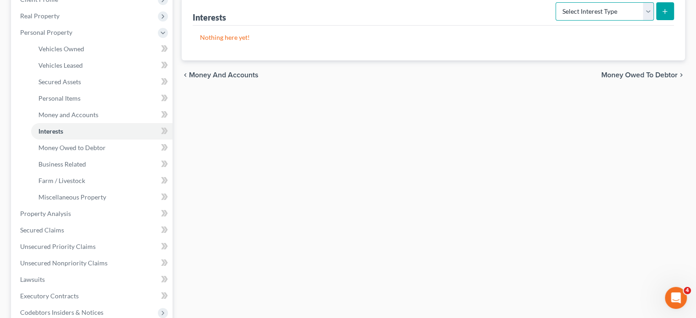
click at [638, 21] on select "Select Interest Type 401K Annuity Bond Education IRA Government Bond Government…" at bounding box center [604, 11] width 98 height 18
click at [452, 60] on div "Nothing here yet!" at bounding box center [433, 43] width 481 height 35
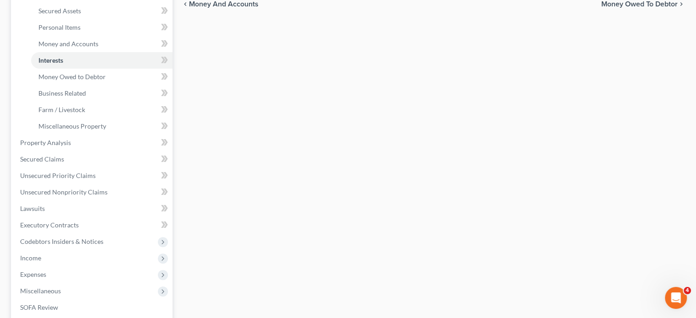
scroll to position [216, 0]
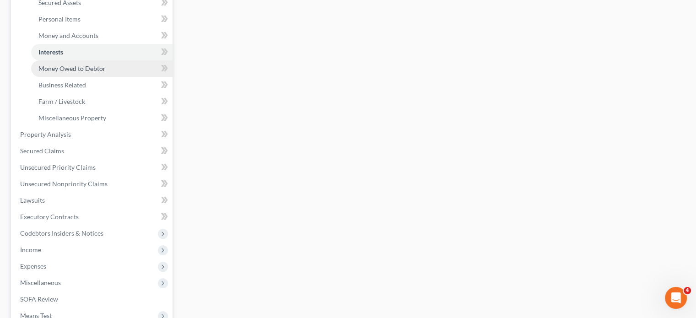
click at [106, 72] on span "Money Owed to Debtor" at bounding box center [71, 68] width 67 height 8
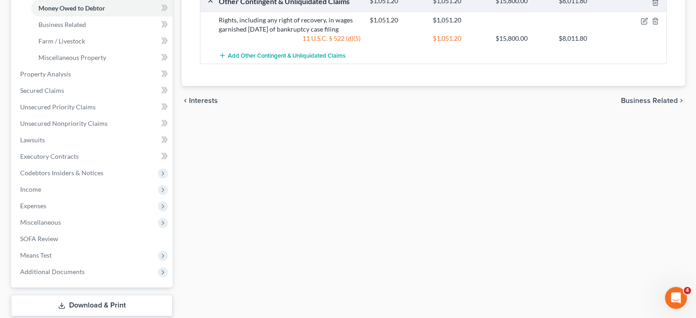
scroll to position [277, 0]
click at [112, 32] on link "Business Related" at bounding box center [101, 24] width 141 height 16
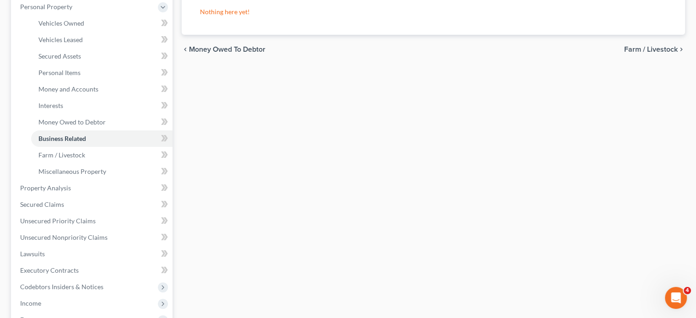
scroll to position [163, 0]
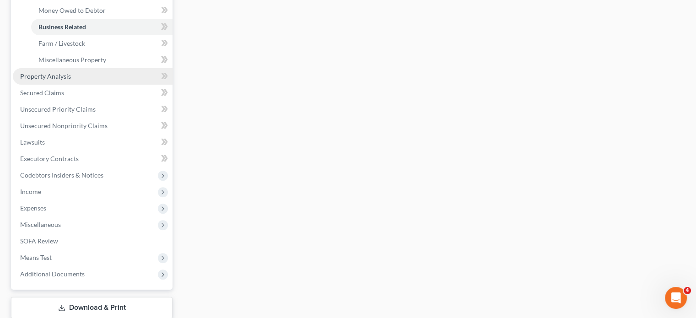
click at [103, 85] on link "Property Analysis" at bounding box center [93, 76] width 160 height 16
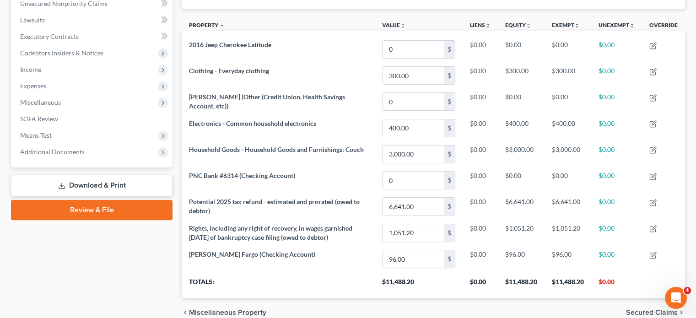
scroll to position [232, 0]
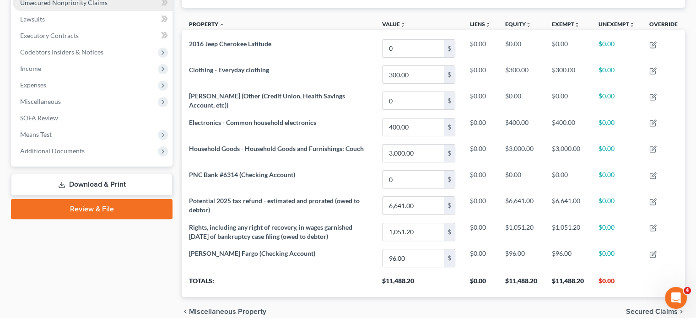
click at [80, 6] on span "Unsecured Nonpriority Claims" at bounding box center [63, 3] width 87 height 8
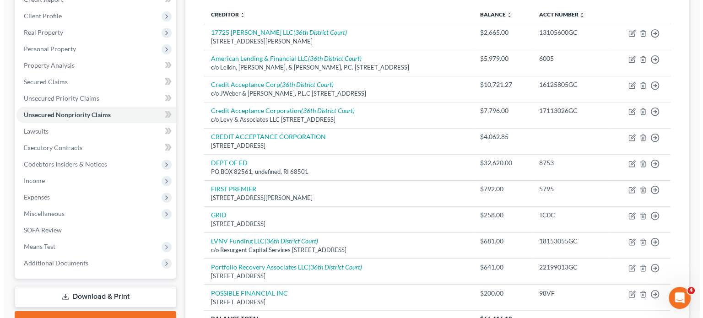
scroll to position [121, 0]
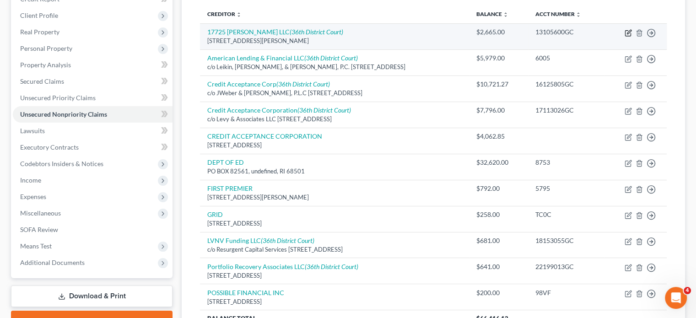
click at [624, 37] on icon "button" at bounding box center [627, 32] width 7 height 7
select select "23"
select select "8"
select select "0"
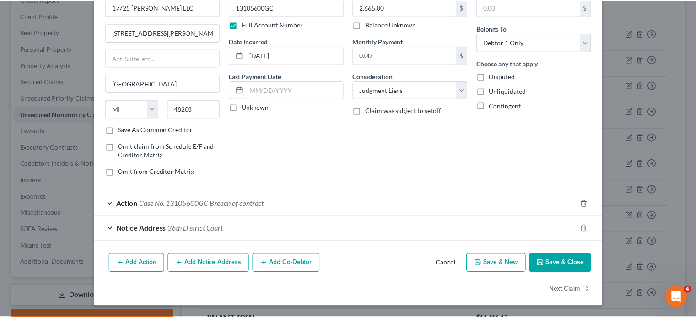
scroll to position [127, 0]
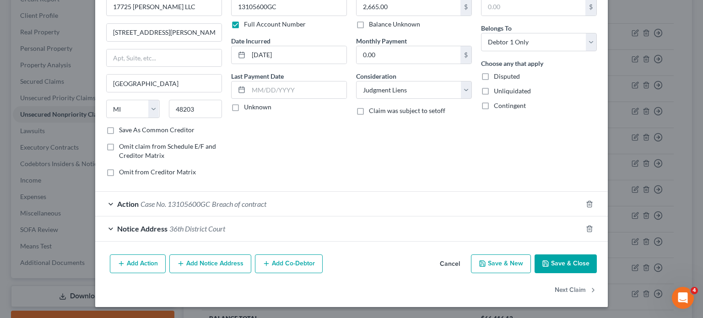
click at [596, 267] on button "Save & Close" at bounding box center [565, 263] width 62 height 19
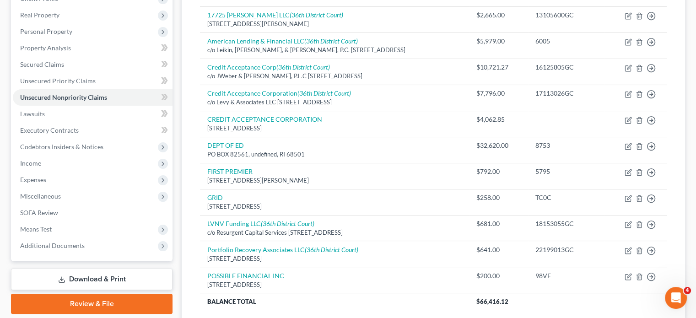
scroll to position [172, 0]
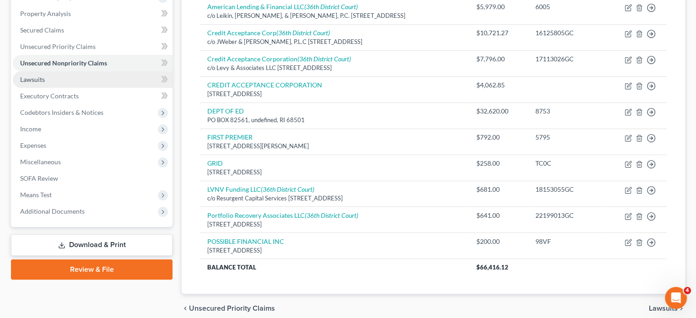
click at [75, 88] on link "Lawsuits" at bounding box center [93, 79] width 160 height 16
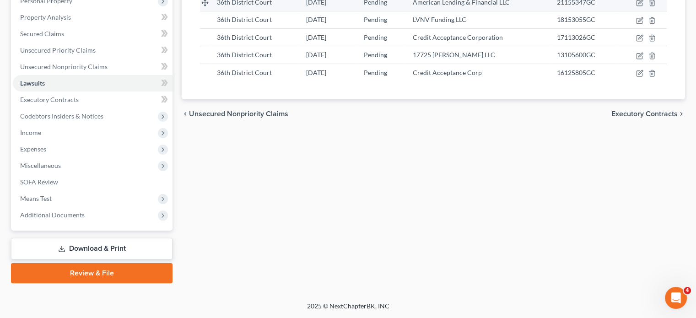
scroll to position [276, 0]
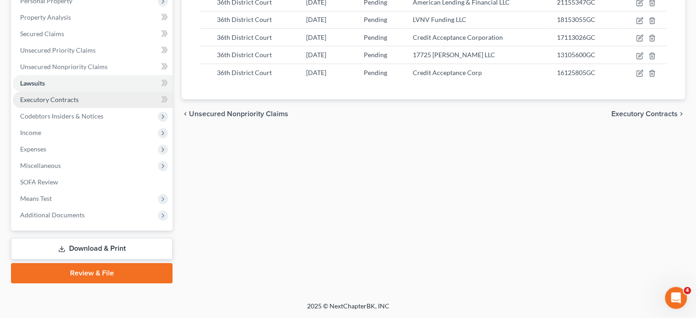
click at [71, 96] on span "Executory Contracts" at bounding box center [49, 100] width 59 height 8
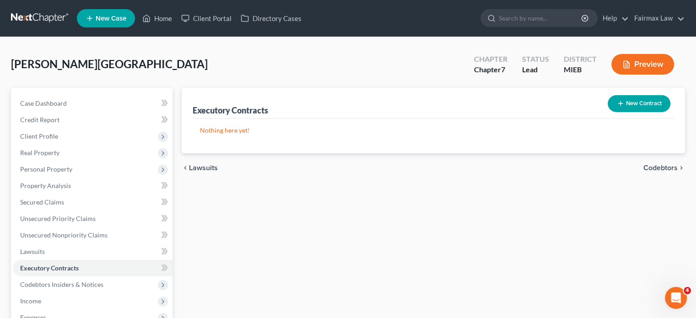
click at [607, 112] on button "New Contract" at bounding box center [638, 103] width 63 height 17
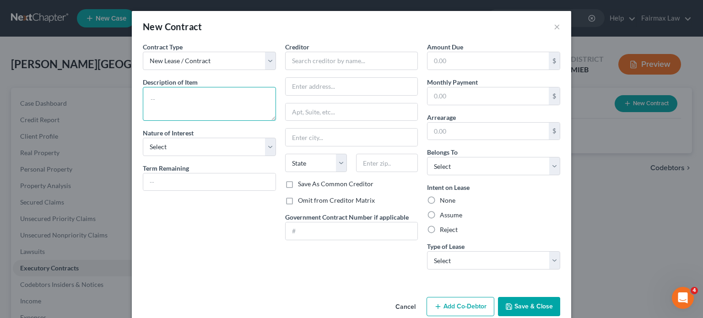
click at [149, 121] on textarea at bounding box center [209, 104] width 133 height 34
click at [145, 121] on textarea at bounding box center [209, 104] width 133 height 34
type textarea "Residential lease"
click at [155, 156] on select "Select Purchaser Agent Lessor Lessee" at bounding box center [209, 147] width 133 height 18
select select "3"
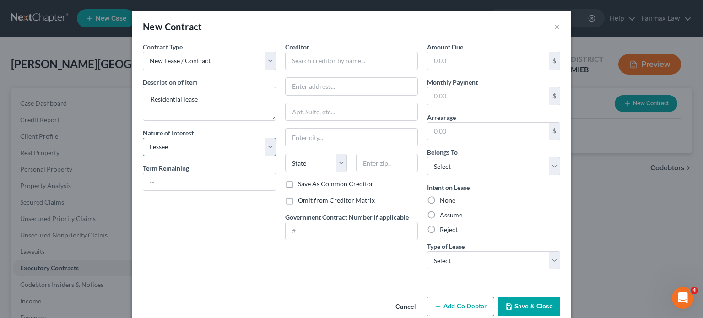
click at [143, 156] on select "Select Purchaser Agent Lessor Lessee" at bounding box center [209, 147] width 133 height 18
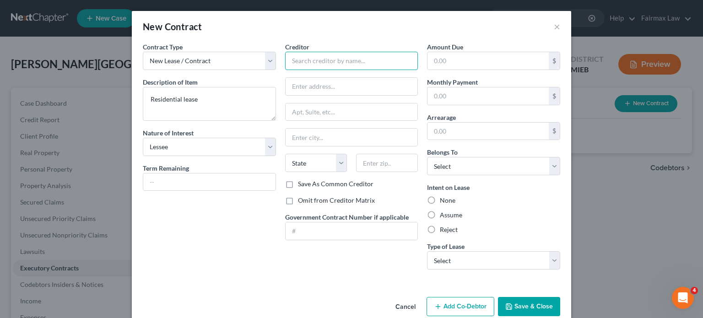
click at [285, 70] on input "text" at bounding box center [351, 61] width 133 height 18
type input "Landlord"
click at [298, 205] on label "Omit from Creditor Matrix" at bounding box center [336, 200] width 77 height 9
click at [301, 202] on input "Omit from Creditor Matrix" at bounding box center [304, 199] width 6 height 6
checkbox input "true"
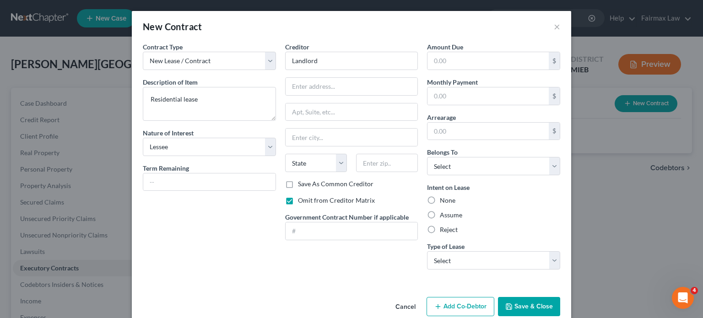
click at [447, 220] on label "Assume" at bounding box center [451, 214] width 22 height 9
click at [447, 216] on input "Assume" at bounding box center [446, 213] width 6 height 6
radio input "true"
click at [501, 175] on select "Select Debtor 1 Only Debtor 2 Only Debtor 1 And Debtor 2 Only At Least One Of T…" at bounding box center [493, 166] width 133 height 18
select select "0"
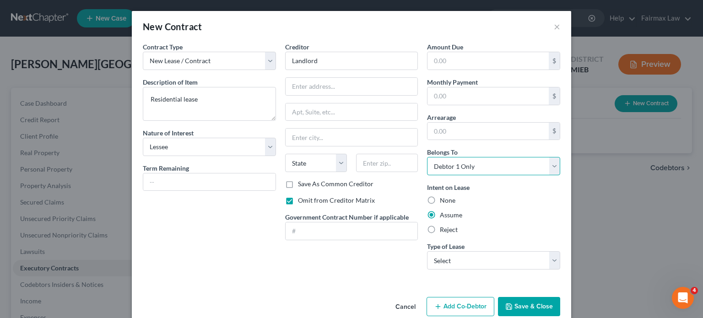
click at [440, 175] on select "Select Debtor 1 Only Debtor 2 Only Debtor 1 And Debtor 2 Only At Least One Of T…" at bounding box center [493, 166] width 133 height 18
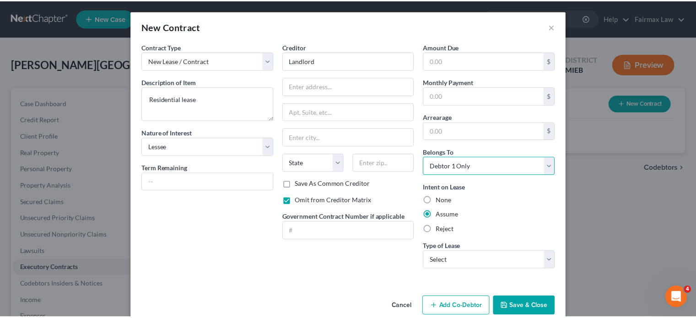
scroll to position [97, 0]
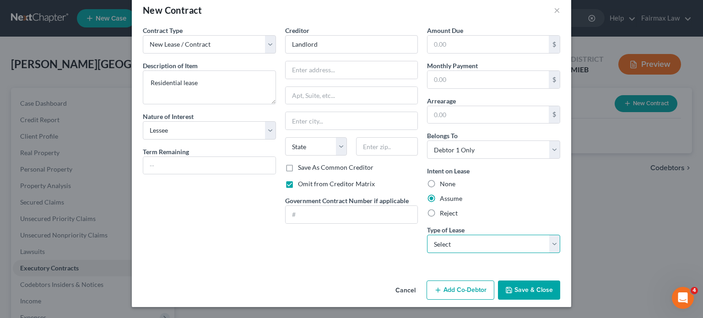
click at [494, 235] on select "Select Real Estate Car Other" at bounding box center [493, 244] width 133 height 18
select select "0"
click at [440, 235] on select "Select Real Estate Car Other" at bounding box center [493, 244] width 133 height 18
click at [560, 286] on button "Save & Close" at bounding box center [529, 289] width 62 height 19
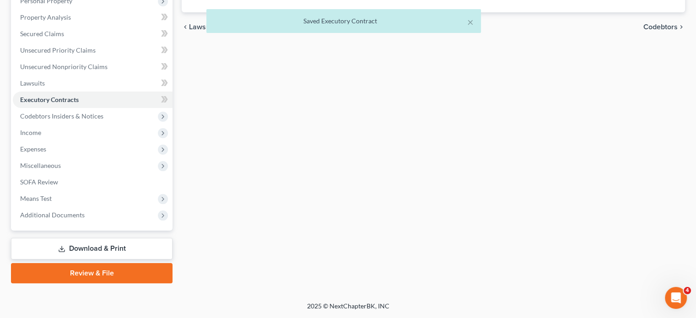
scroll to position [269, 0]
click at [103, 112] on span "Codebtors Insiders & Notices" at bounding box center [61, 116] width 83 height 8
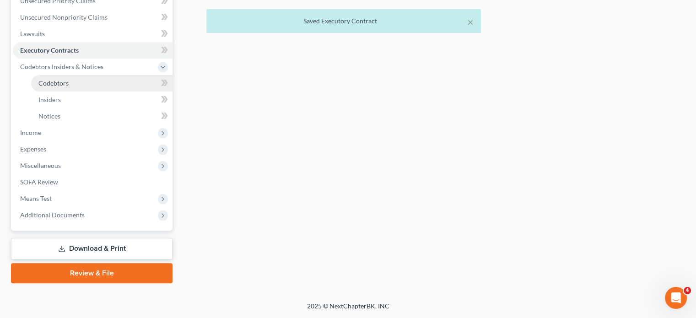
click at [69, 87] on span "Codebtors" at bounding box center [53, 83] width 30 height 8
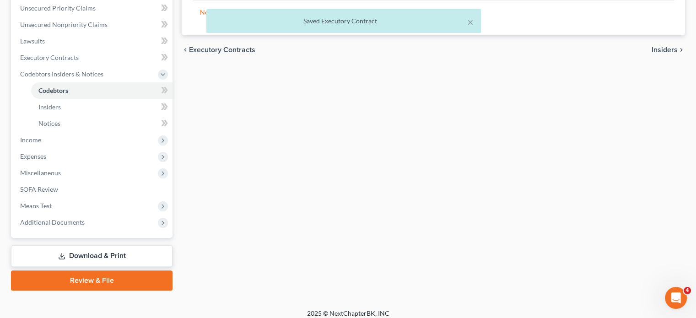
scroll to position [225, 0]
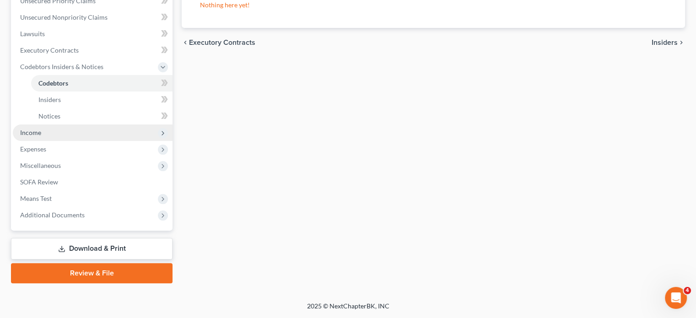
click at [41, 136] on span "Income" at bounding box center [30, 133] width 21 height 8
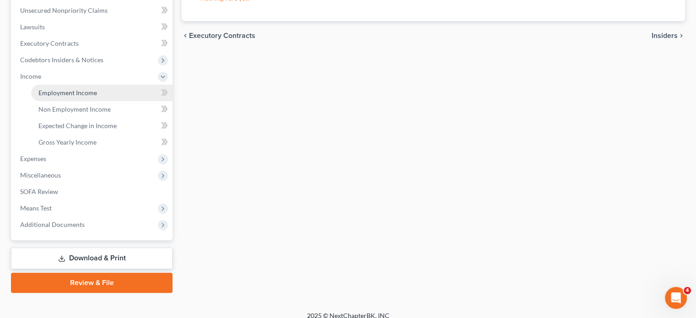
click at [81, 97] on span "Employment Income" at bounding box center [67, 93] width 59 height 8
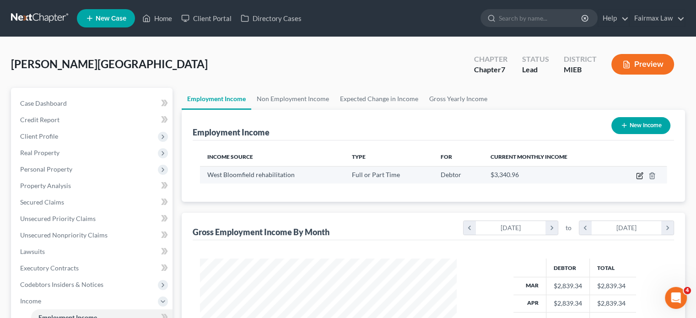
click at [636, 179] on icon "button" at bounding box center [639, 175] width 7 height 7
select select "0"
select select "23"
select select "2"
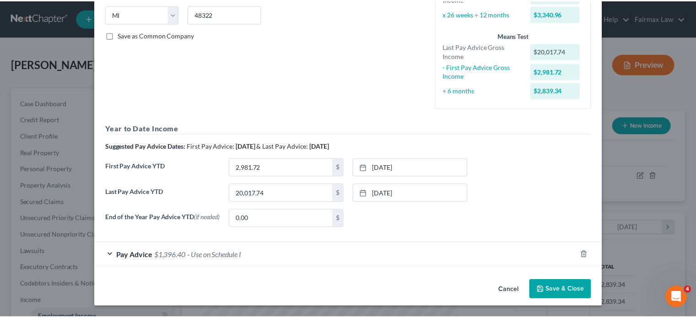
scroll to position [297, 0]
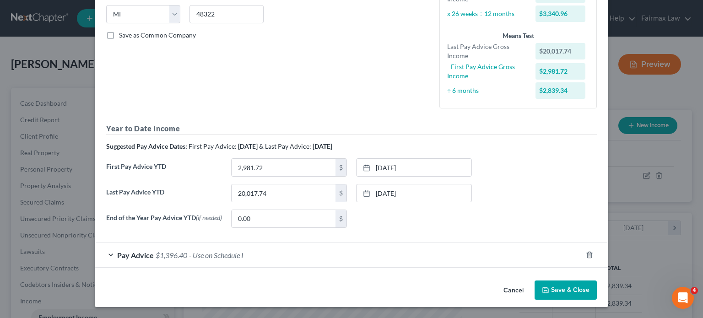
click at [531, 281] on button "Cancel" at bounding box center [513, 290] width 35 height 18
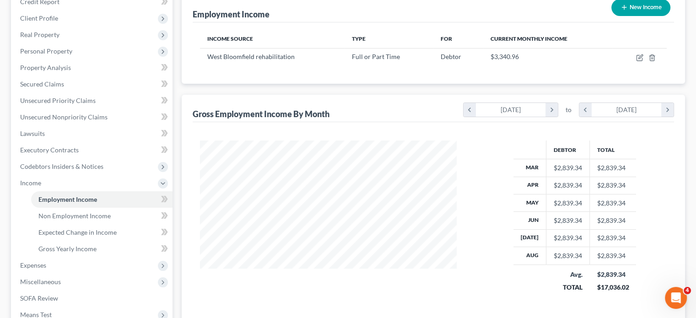
scroll to position [124, 0]
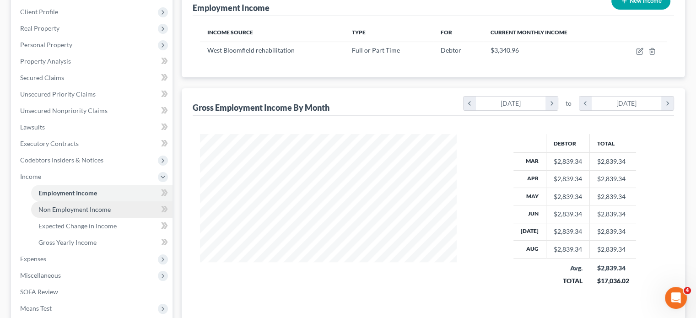
click at [94, 213] on span "Non Employment Income" at bounding box center [74, 209] width 72 height 8
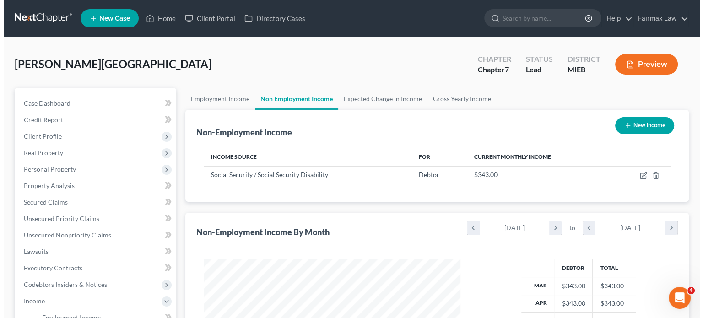
scroll to position [203, 275]
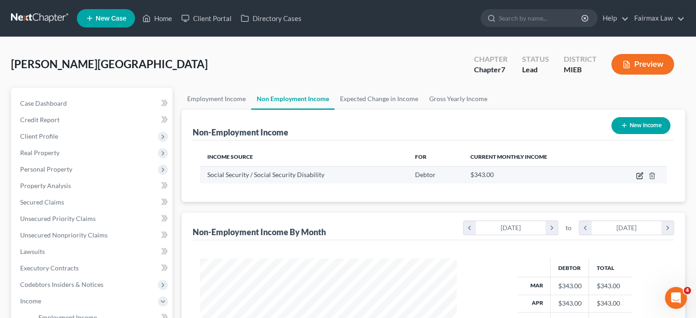
click at [638, 177] on icon "button" at bounding box center [640, 174] width 4 height 4
select select "4"
select select "0"
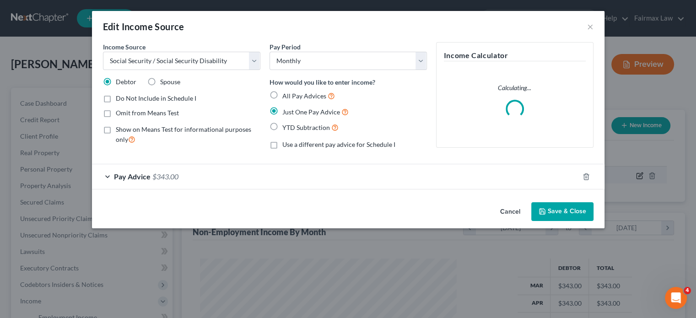
scroll to position [203, 278]
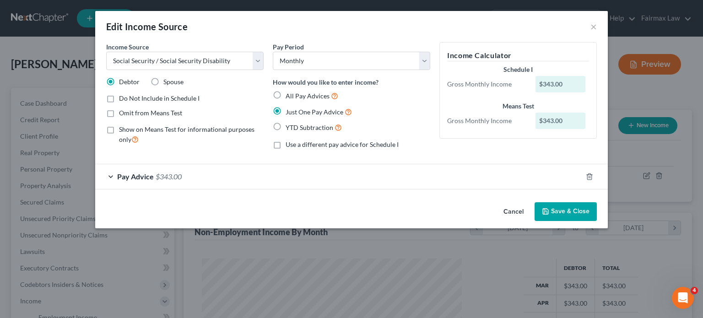
click at [531, 221] on button "Cancel" at bounding box center [513, 212] width 35 height 18
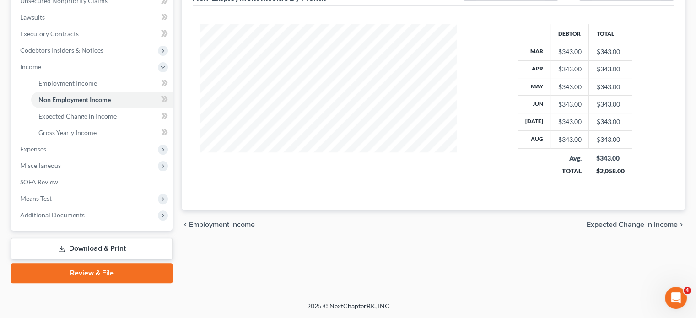
scroll to position [340, 0]
click at [41, 145] on span "Expenses" at bounding box center [33, 149] width 26 height 8
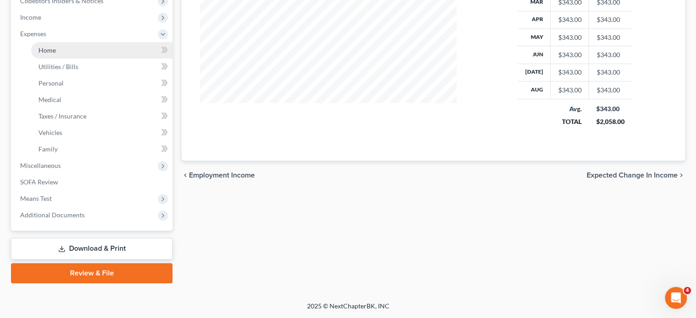
click at [73, 59] on link "Home" at bounding box center [101, 50] width 141 height 16
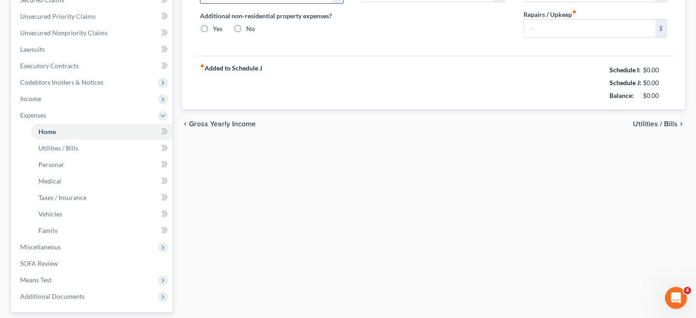
type input "390.00"
type input "0.00"
radio input "true"
type input "0.00"
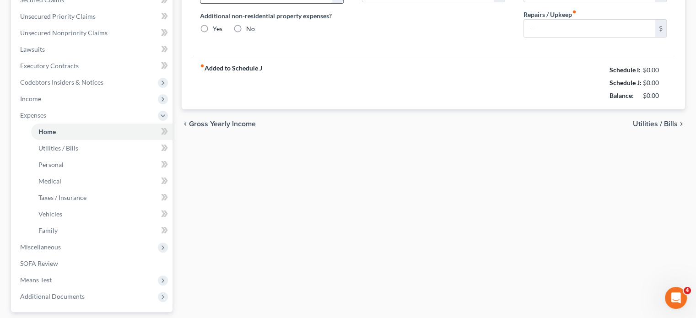
type input "0.00"
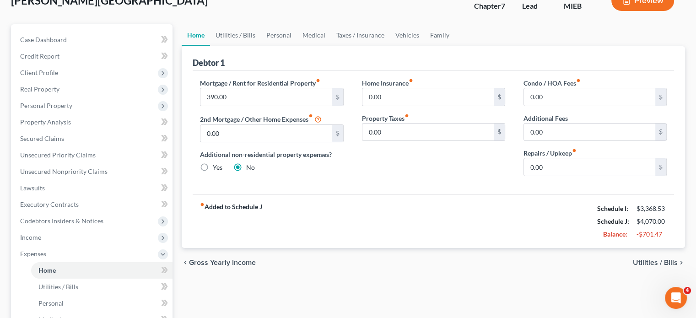
scroll to position [75, 0]
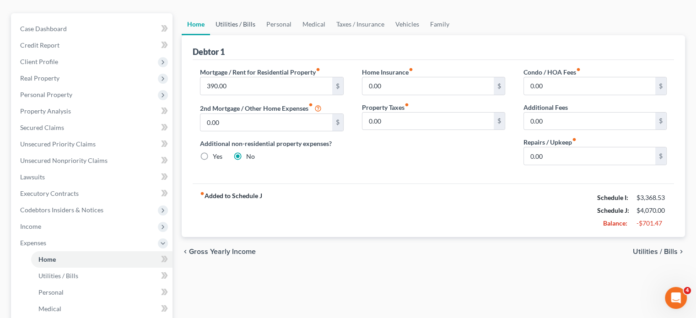
click at [248, 35] on link "Utilities / Bills" at bounding box center [235, 24] width 51 height 22
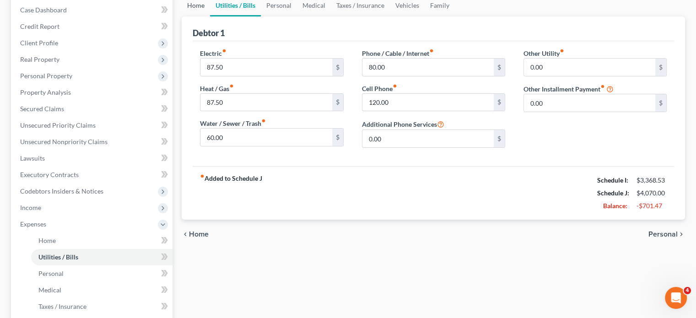
click at [202, 16] on link "Home" at bounding box center [196, 6] width 28 height 22
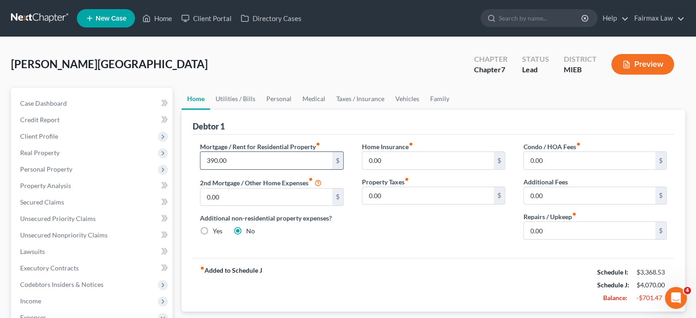
click at [251, 169] on input "390.00" at bounding box center [265, 160] width 131 height 17
type input "743"
click at [259, 110] on link "Utilities / Bills" at bounding box center [235, 99] width 51 height 22
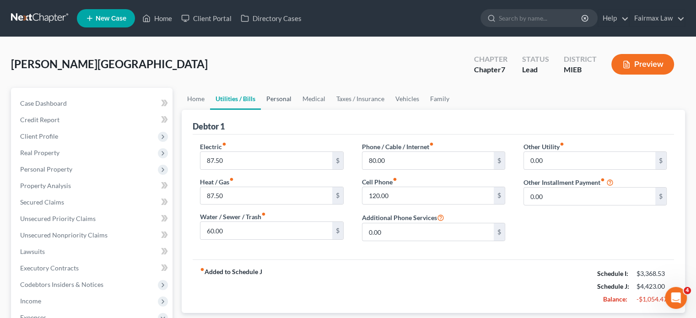
click at [297, 110] on link "Personal" at bounding box center [279, 99] width 36 height 22
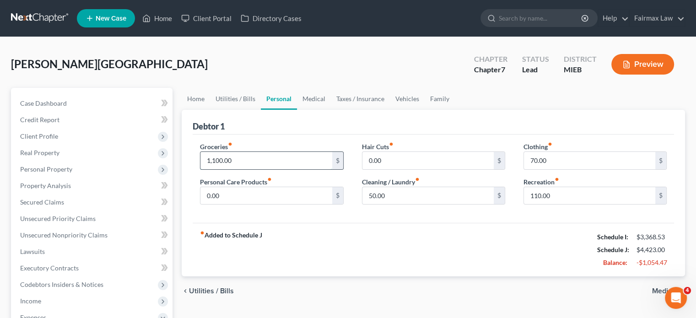
click at [265, 169] on input "1,100.00" at bounding box center [265, 160] width 131 height 17
type input "1,000"
click at [581, 204] on input "110.00" at bounding box center [589, 195] width 131 height 17
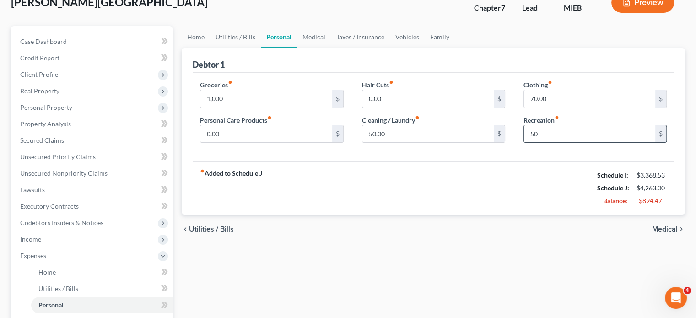
scroll to position [80, 0]
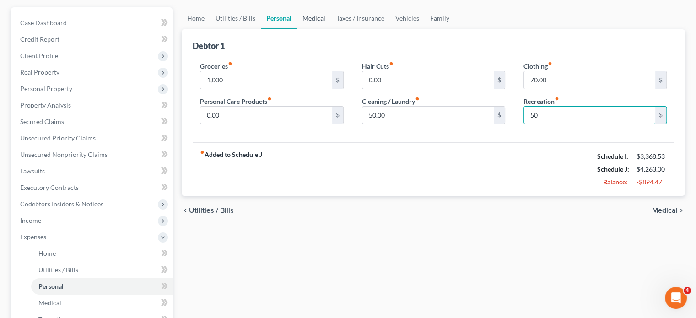
type input "50"
click at [331, 29] on link "Medical" at bounding box center [314, 18] width 34 height 22
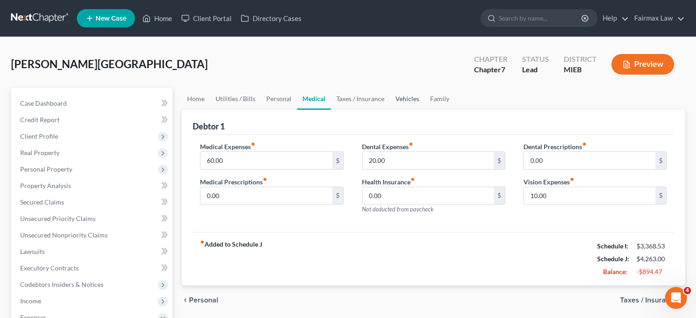
click at [424, 110] on link "Vehicles" at bounding box center [407, 99] width 35 height 22
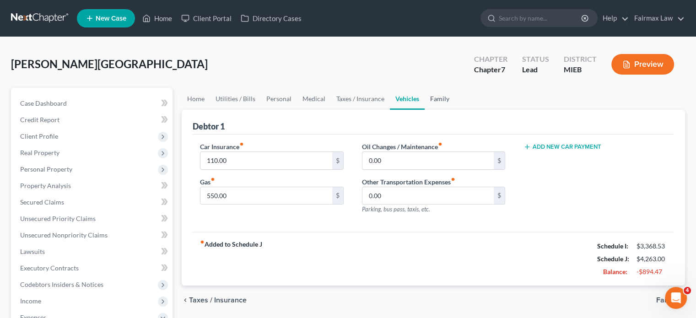
click at [455, 110] on link "Family" at bounding box center [439, 99] width 30 height 22
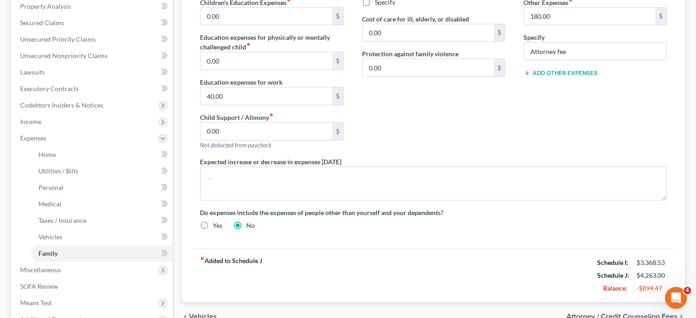
scroll to position [14, 0]
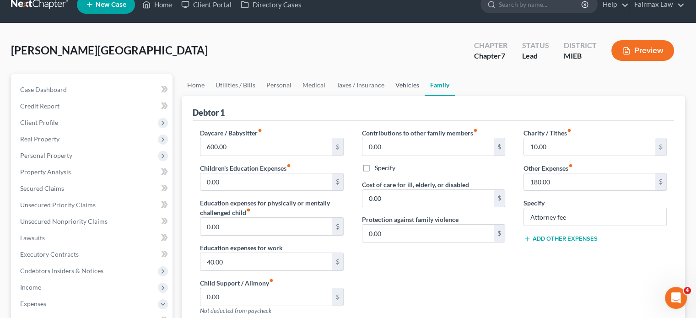
click at [424, 96] on link "Vehicles" at bounding box center [407, 85] width 35 height 22
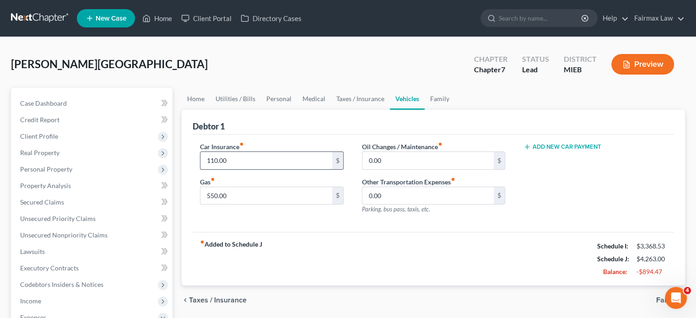
click at [256, 169] on input "110.00" at bounding box center [265, 160] width 131 height 17
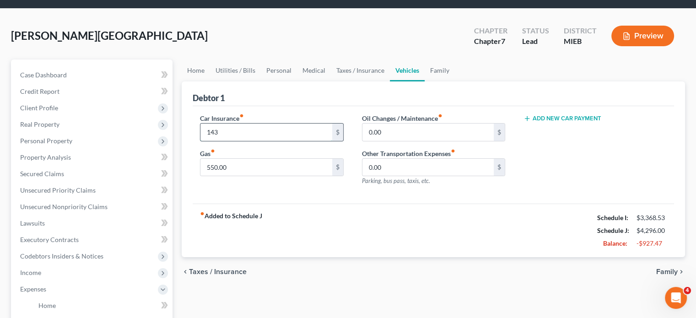
scroll to position [29, 0]
type input "143"
click at [455, 81] on link "Family" at bounding box center [439, 70] width 30 height 22
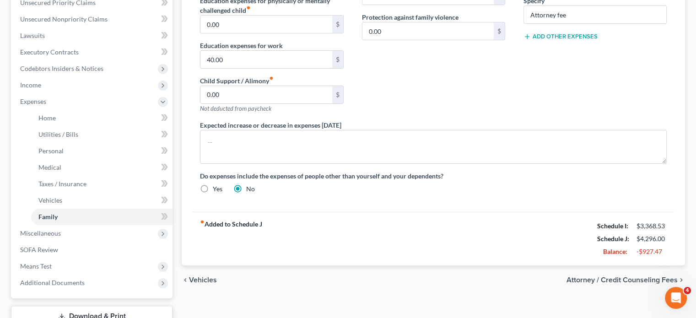
scroll to position [220, 0]
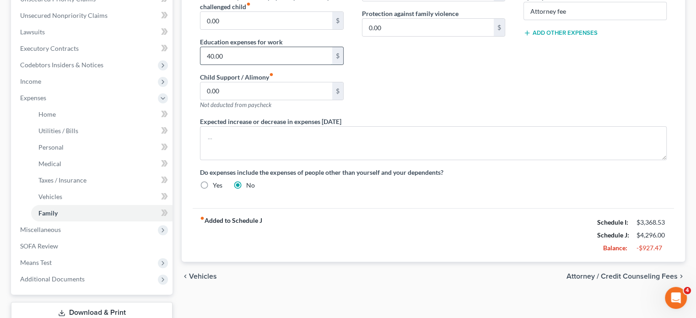
drag, startPoint x: 296, startPoint y: 160, endPoint x: 256, endPoint y: 131, distance: 49.9
click at [256, 64] on input "40.00" at bounding box center [265, 55] width 131 height 17
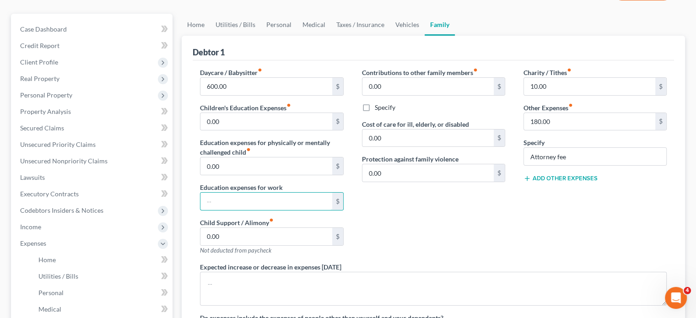
scroll to position [75, 0]
click at [424, 35] on link "Vehicles" at bounding box center [407, 24] width 35 height 22
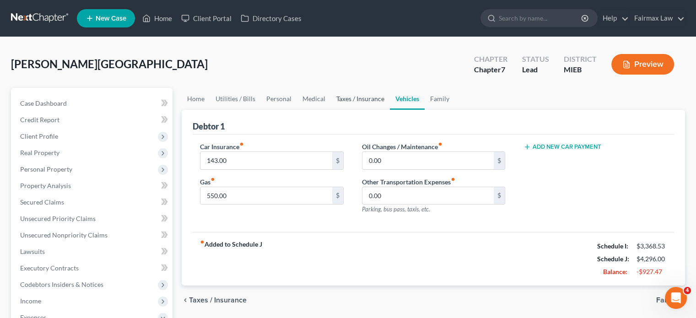
click at [390, 110] on link "Taxes / Insurance" at bounding box center [360, 99] width 59 height 22
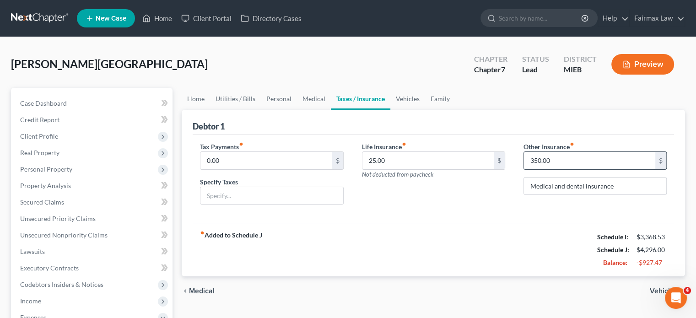
click at [557, 169] on input "350.00" at bounding box center [589, 160] width 131 height 17
click at [400, 169] on input "25.00" at bounding box center [427, 160] width 131 height 17
click at [331, 110] on link "Medical" at bounding box center [314, 99] width 34 height 22
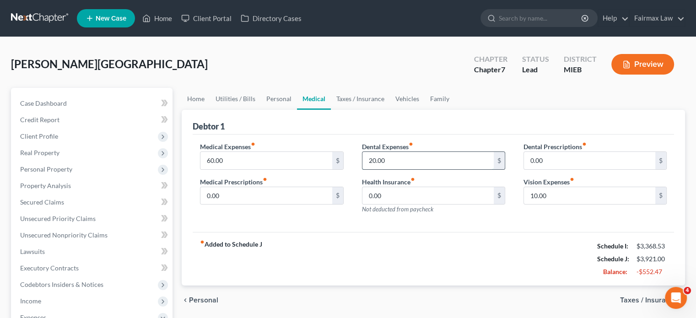
click at [407, 169] on input "20.00" at bounding box center [427, 160] width 131 height 17
click at [556, 204] on input "10.00" at bounding box center [589, 195] width 131 height 17
click at [354, 134] on div "Debtor 1" at bounding box center [433, 122] width 481 height 25
click at [297, 110] on link "Personal" at bounding box center [279, 99] width 36 height 22
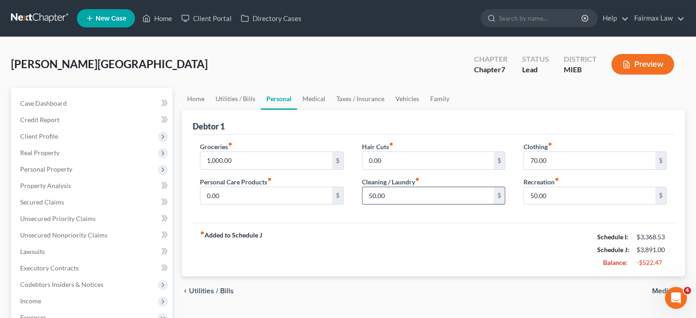
click at [389, 204] on input "50.00" at bounding box center [427, 195] width 131 height 17
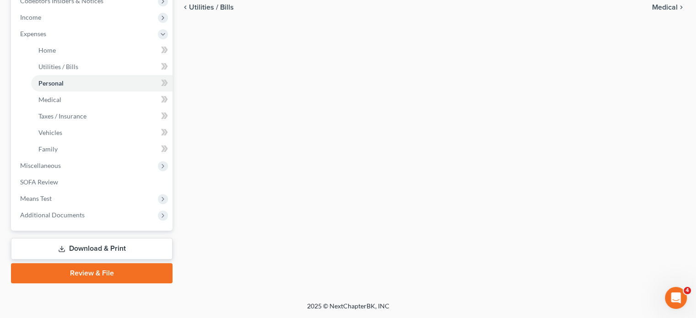
scroll to position [347, 0]
click at [75, 174] on span "Miscellaneous" at bounding box center [93, 165] width 160 height 16
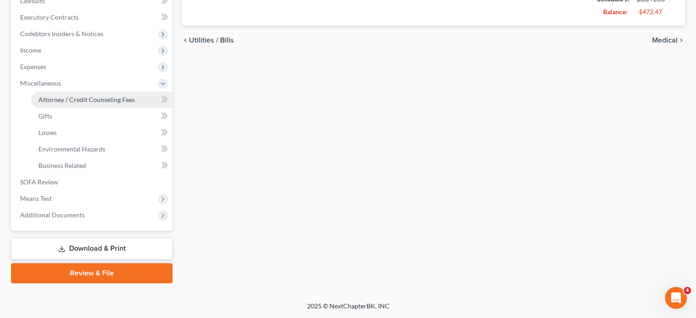
click at [76, 96] on span "Attorney / Credit Counseling Fees" at bounding box center [86, 100] width 97 height 8
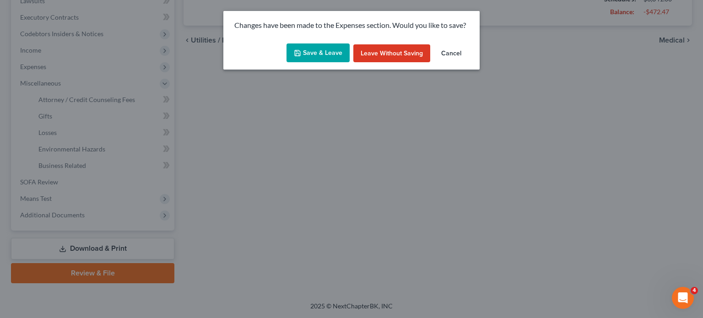
click at [307, 63] on button "Save & Leave" at bounding box center [317, 52] width 63 height 19
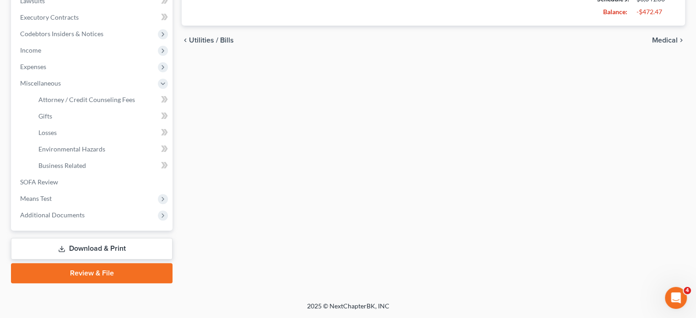
select select "2"
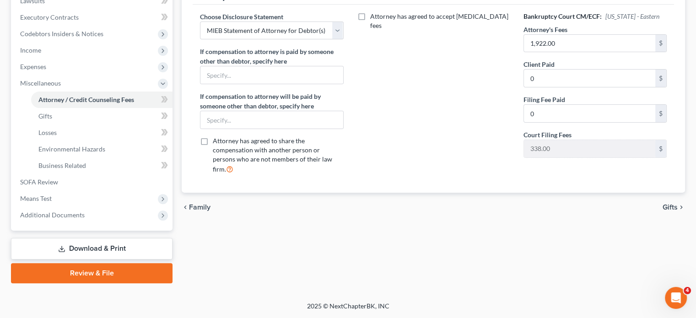
scroll to position [390, 0]
click at [85, 190] on span "Means Test" at bounding box center [93, 198] width 160 height 16
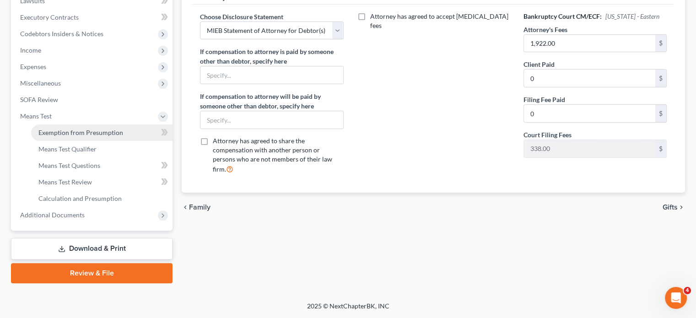
click at [95, 129] on span "Exemption from Presumption" at bounding box center [80, 133] width 85 height 8
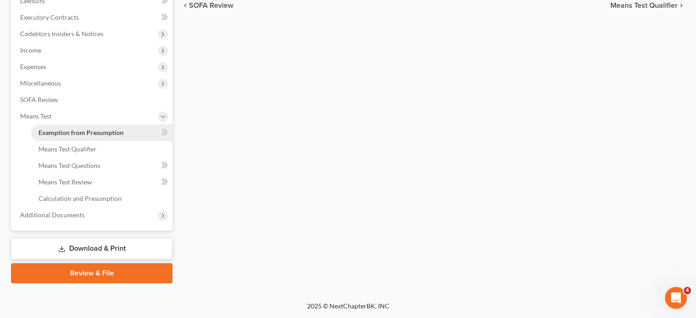
radio input "true"
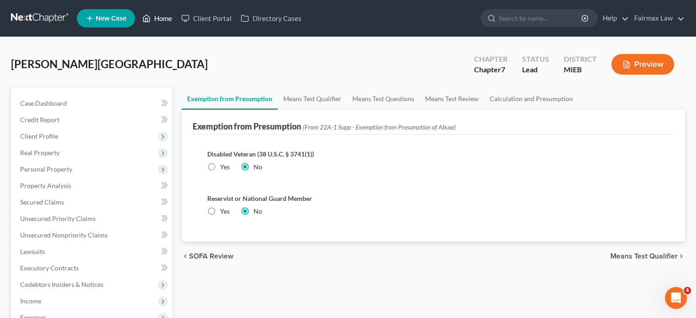
click at [177, 21] on link "Home" at bounding box center [157, 18] width 39 height 16
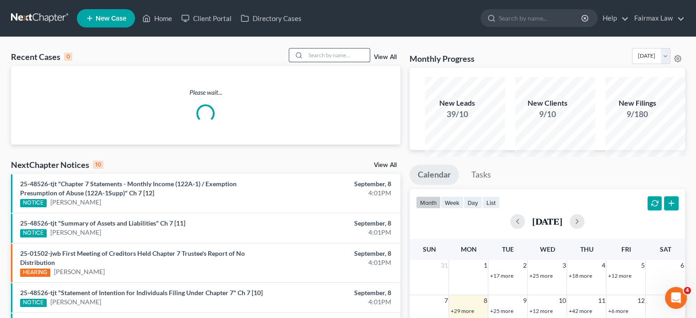
click at [306, 62] on input "search" at bounding box center [338, 54] width 64 height 13
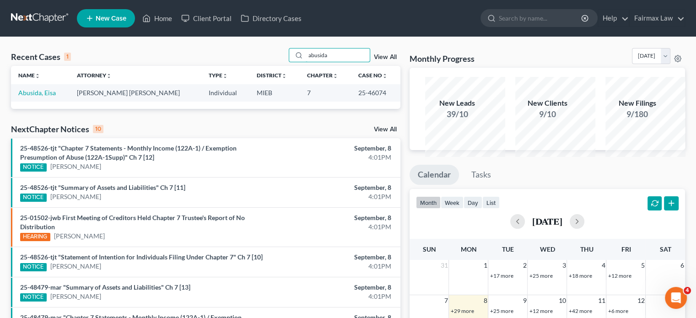
type input "abusida"
click at [39, 101] on td "Abusida, Eisa" at bounding box center [40, 92] width 59 height 17
click at [38, 97] on link "Abusida, Eisa" at bounding box center [37, 93] width 38 height 8
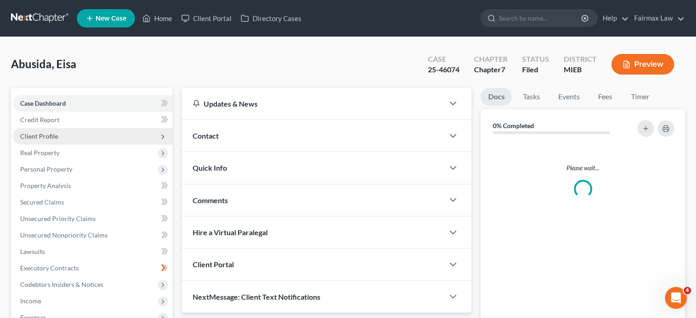
click at [95, 145] on span "Client Profile" at bounding box center [93, 136] width 160 height 16
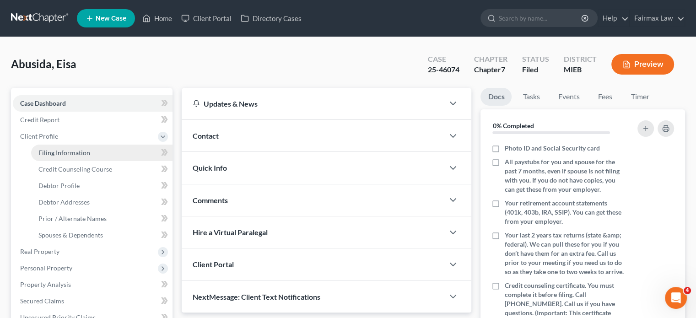
click at [80, 156] on span "Filing Information" at bounding box center [64, 153] width 52 height 8
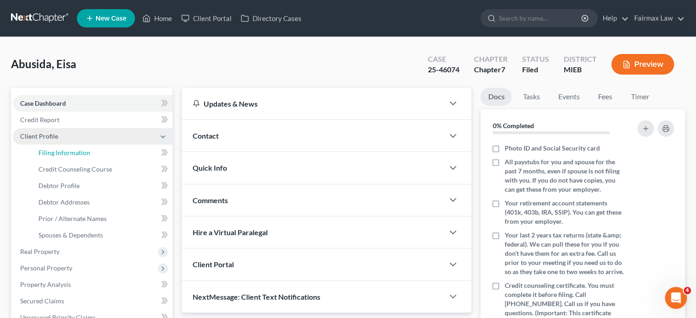
select select "1"
select select "0"
select select "40"
select select "0"
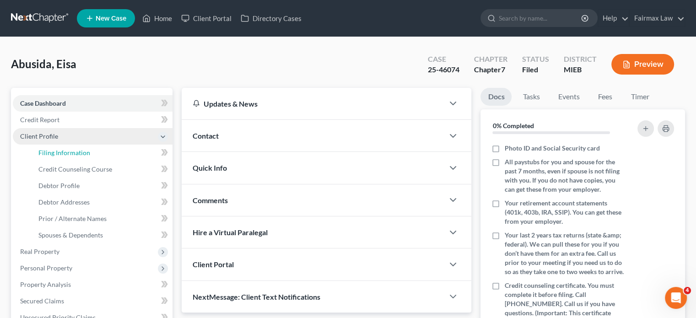
select select "23"
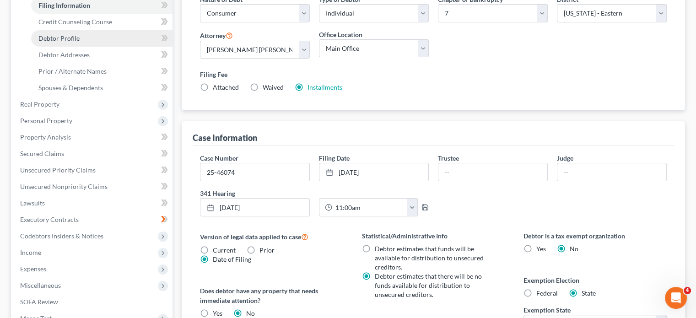
scroll to position [148, 0]
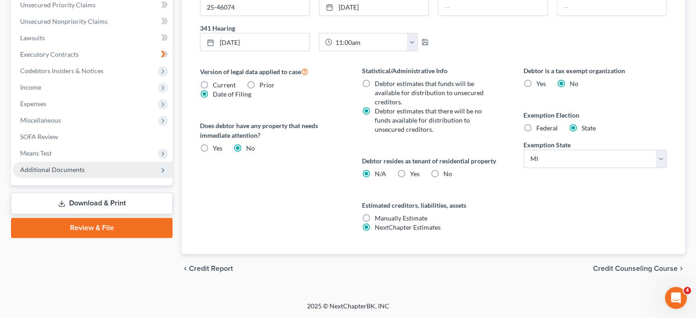
click at [85, 166] on span "Additional Documents" at bounding box center [52, 170] width 64 height 8
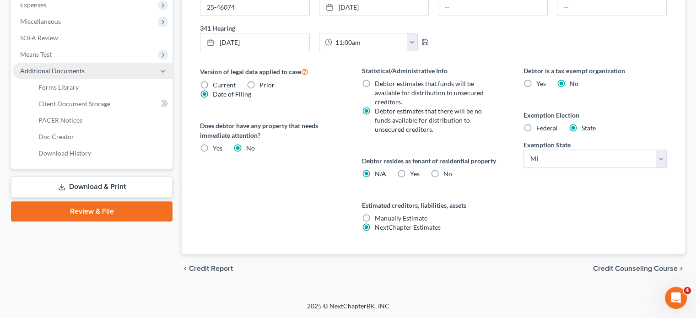
scroll to position [346, 0]
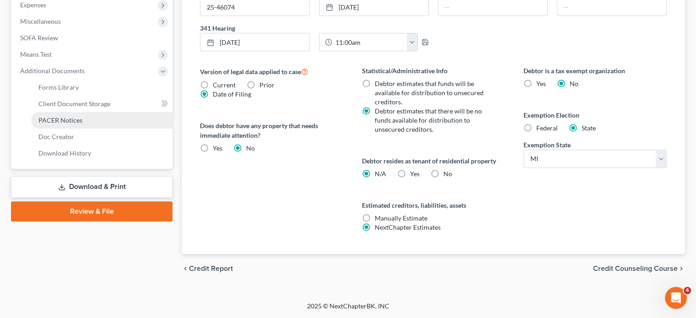
click at [102, 129] on link "PACER Notices" at bounding box center [101, 120] width 141 height 16
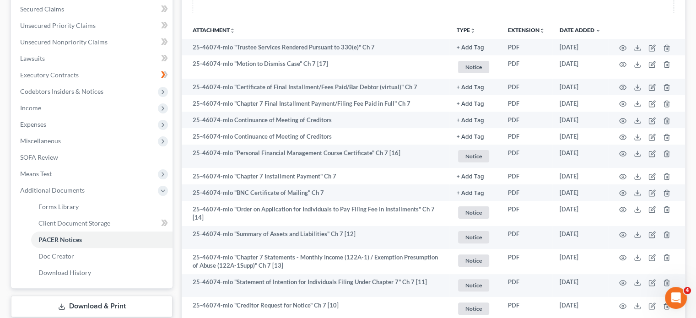
scroll to position [193, 0]
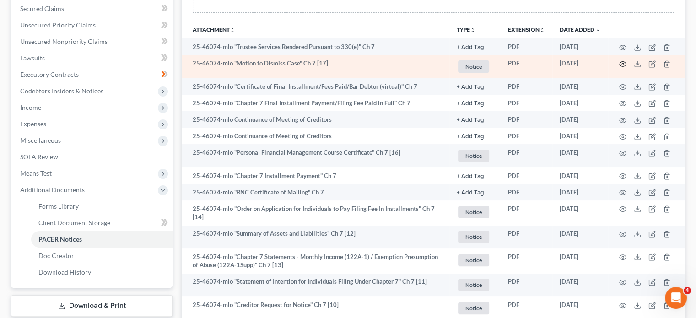
click at [622, 65] on circle "button" at bounding box center [623, 64] width 2 height 2
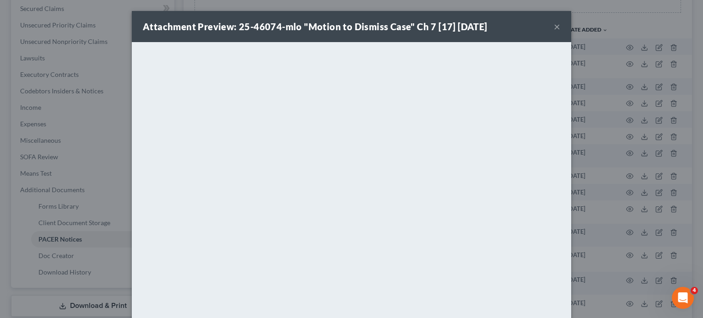
click at [560, 32] on button "×" at bounding box center [556, 26] width 6 height 11
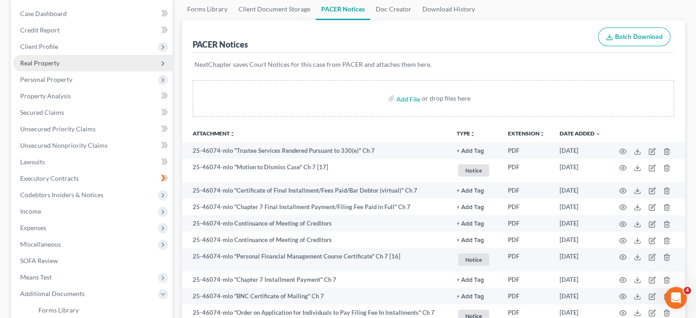
scroll to position [89, 0]
click at [100, 72] on span "Real Property" at bounding box center [93, 63] width 160 height 16
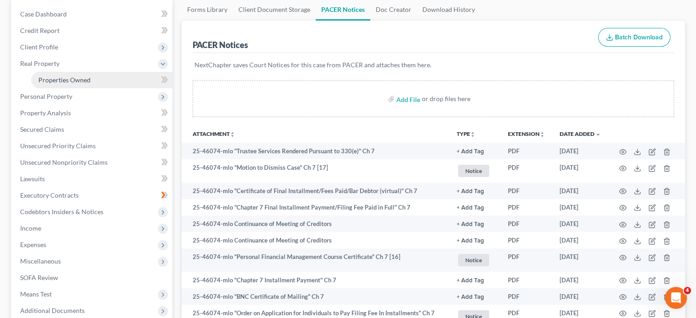
click at [91, 84] on span "Properties Owned" at bounding box center [64, 80] width 52 height 8
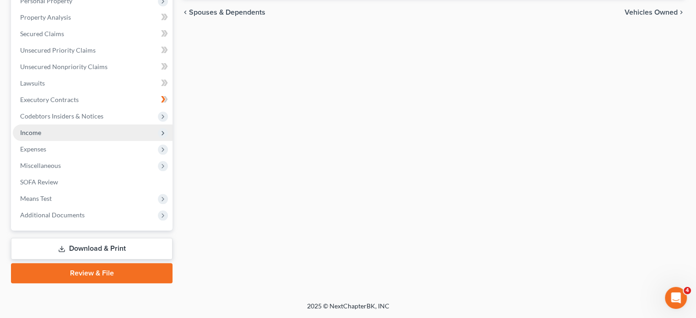
click at [91, 124] on span "Income" at bounding box center [93, 132] width 160 height 16
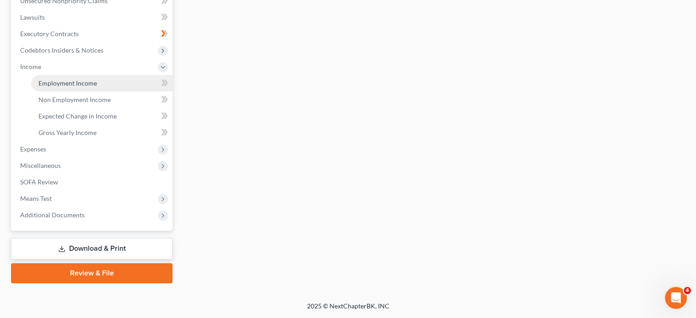
click at [84, 91] on link "Employment Income" at bounding box center [101, 83] width 141 height 16
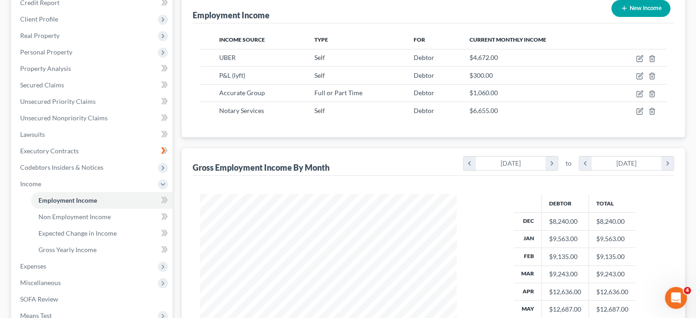
scroll to position [203, 275]
drag, startPoint x: 341, startPoint y: 163, endPoint x: 267, endPoint y: 194, distance: 79.9
click at [267, 138] on div "Income Source Type For Current Monthly Income UBER Self Debtor $4,672.00 P&L (l…" at bounding box center [433, 80] width 481 height 114
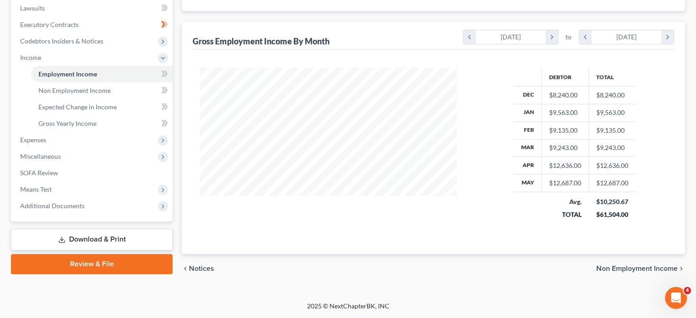
scroll to position [375, 0]
click at [46, 136] on span "Expenses" at bounding box center [33, 140] width 26 height 8
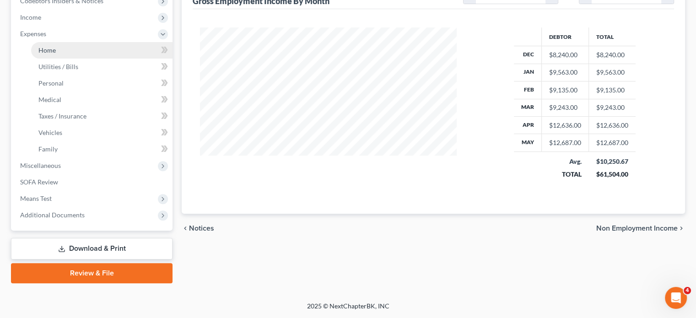
click at [55, 46] on span "Home" at bounding box center [46, 50] width 17 height 8
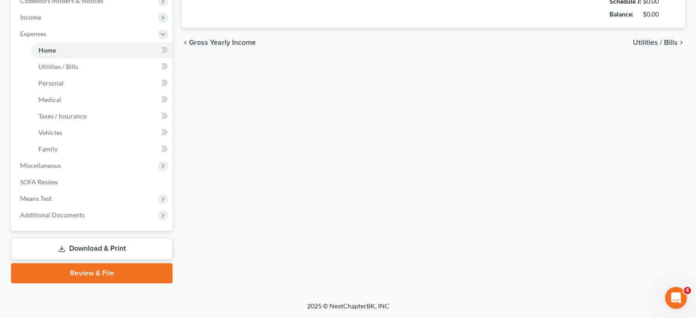
type input "2,200.00"
type input "0.00"
radio input "true"
type input "0.00"
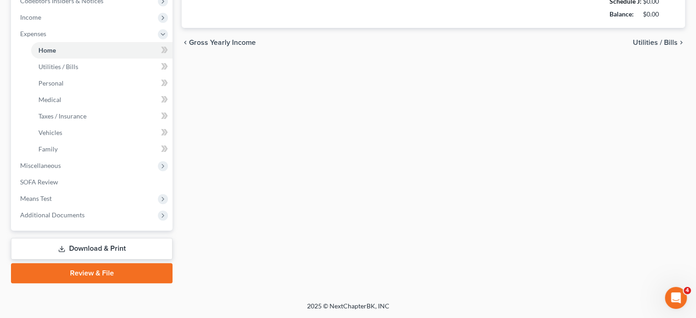
type input "0.00"
type input "100.00"
click at [61, 161] on span "Miscellaneous" at bounding box center [40, 165] width 41 height 8
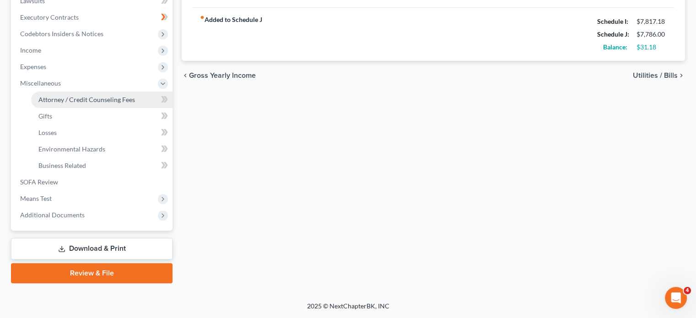
click at [72, 96] on span "Attorney / Credit Counseling Fees" at bounding box center [86, 100] width 97 height 8
select select "2"
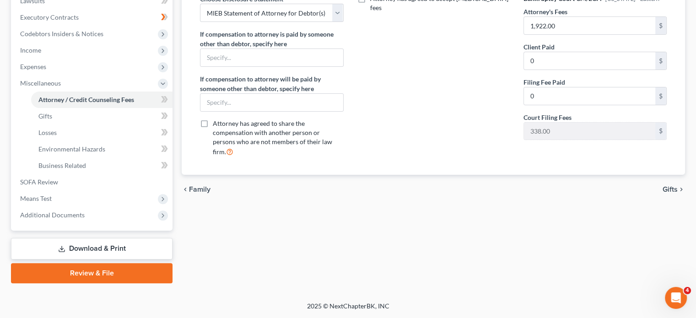
scroll to position [390, 0]
click at [85, 211] on span "Additional Documents" at bounding box center [52, 215] width 64 height 8
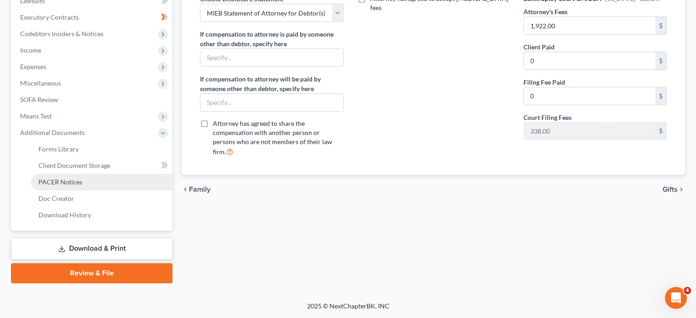
click at [82, 178] on span "PACER Notices" at bounding box center [60, 182] width 44 height 8
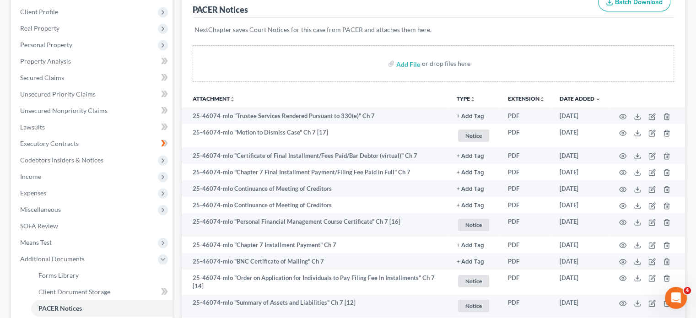
scroll to position [243, 0]
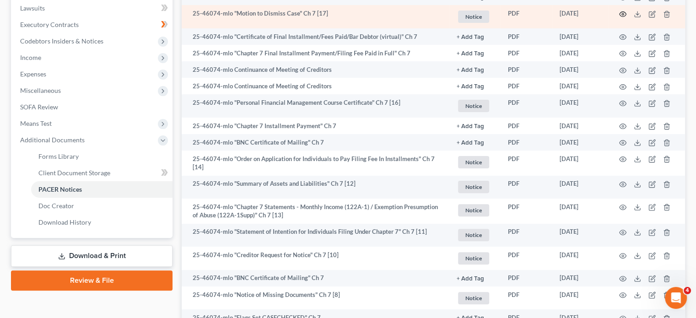
click at [619, 18] on icon "button" at bounding box center [622, 14] width 7 height 7
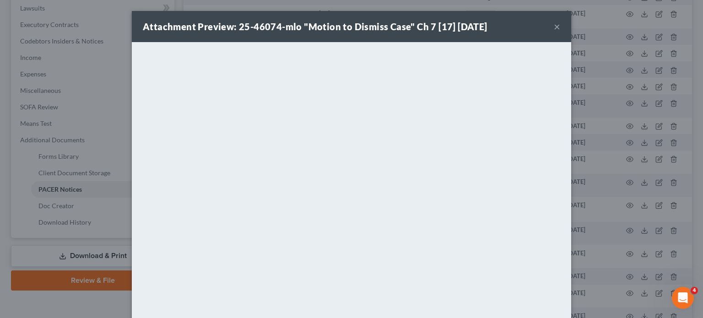
click at [560, 32] on button "×" at bounding box center [556, 26] width 6 height 11
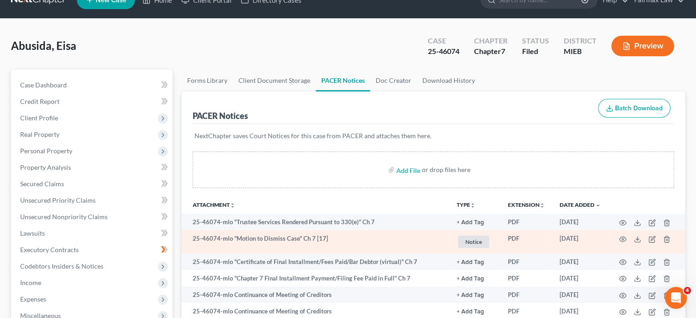
scroll to position [16, 0]
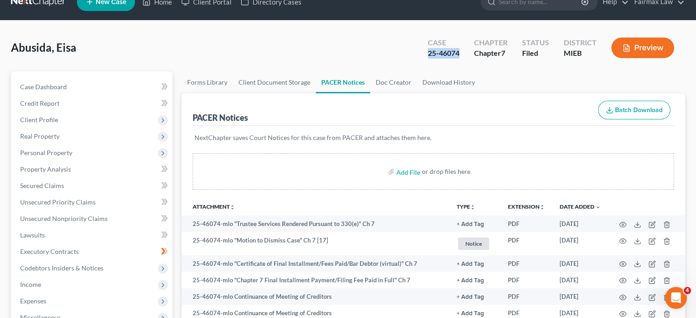
drag, startPoint x: 362, startPoint y: 67, endPoint x: 405, endPoint y: 67, distance: 43.0
click at [420, 62] on div "Case 25-46074" at bounding box center [443, 48] width 46 height 27
copy div "25-46074"
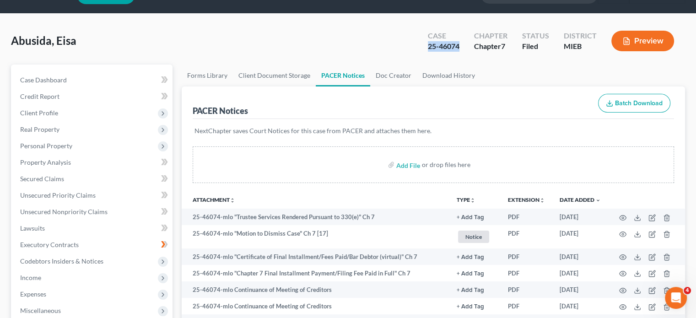
scroll to position [0, 0]
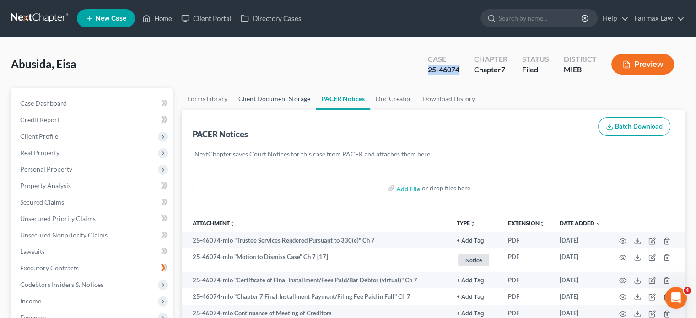
copy div "25-46074"
